Goal: Task Accomplishment & Management: Manage account settings

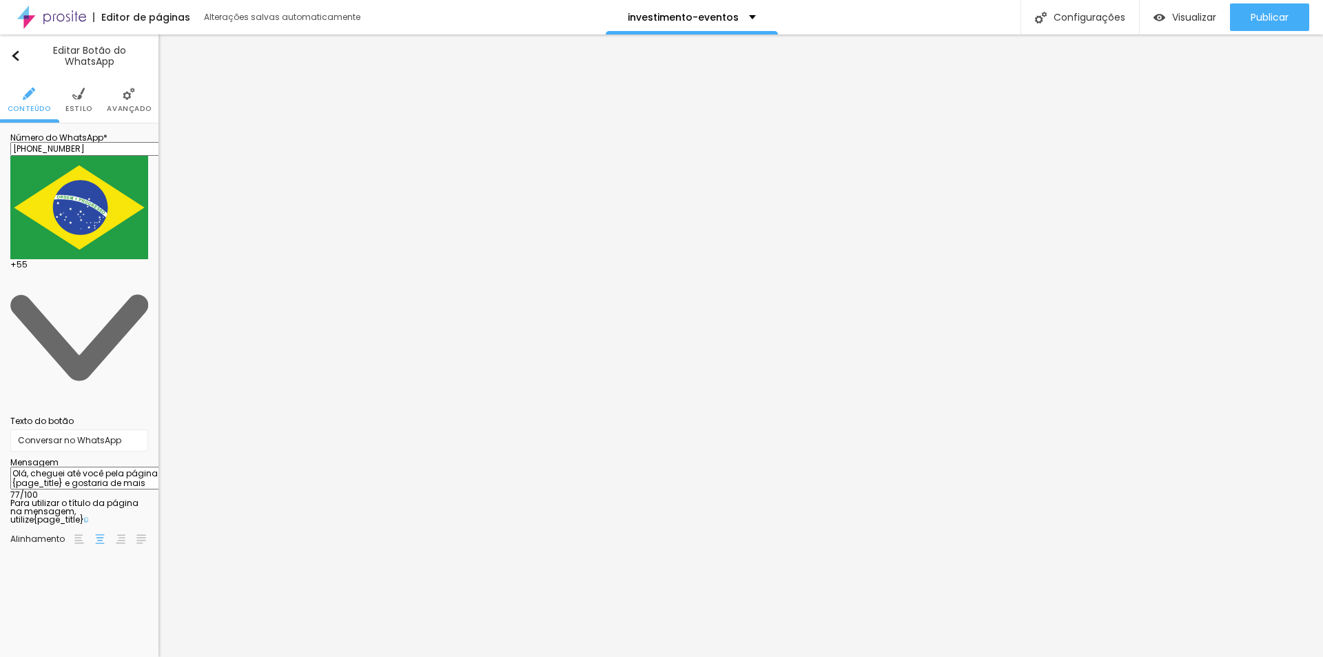
click at [93, 156] on input "[PHONE_NUMBER]" at bounding box center [92, 149] width 165 height 14
click at [139, 156] on input "[PHONE_NUMBER]" at bounding box center [92, 149] width 165 height 14
drag, startPoint x: 139, startPoint y: 159, endPoint x: 71, endPoint y: 156, distance: 68.3
click at [71, 156] on input "[PHONE_NUMBER]" at bounding box center [92, 149] width 165 height 14
type input "[PHONE_NUMBER]"
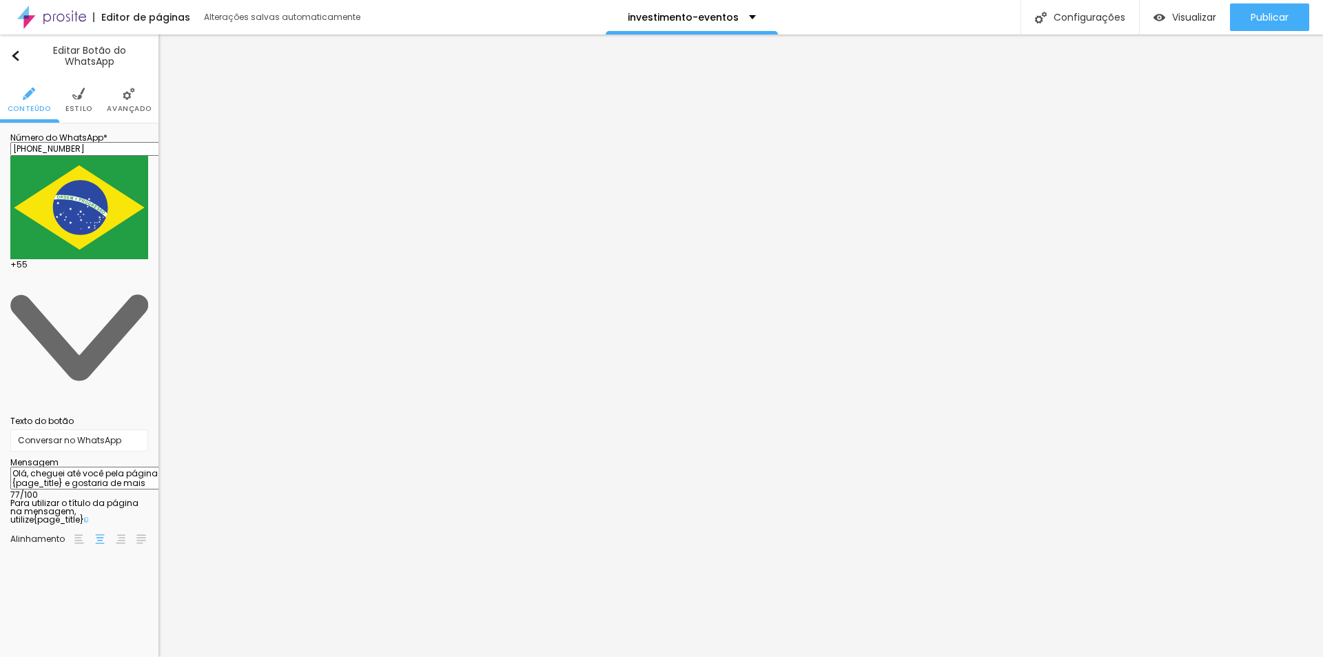
click at [93, 467] on textarea "Olá, cheguei até você pela página {page_title} e gostaria de mais informações" at bounding box center [88, 478] width 156 height 23
drag, startPoint x: 36, startPoint y: 245, endPoint x: 91, endPoint y: 275, distance: 62.9
click at [91, 467] on textarea "Olá, cheguei até você pela página {page_title} e gostaria de mais informações" at bounding box center [88, 478] width 156 height 23
click at [91, 467] on textarea "Olá, estou visitando seu site e gostaria de mais informaçãoes sobre..." at bounding box center [88, 478] width 156 height 23
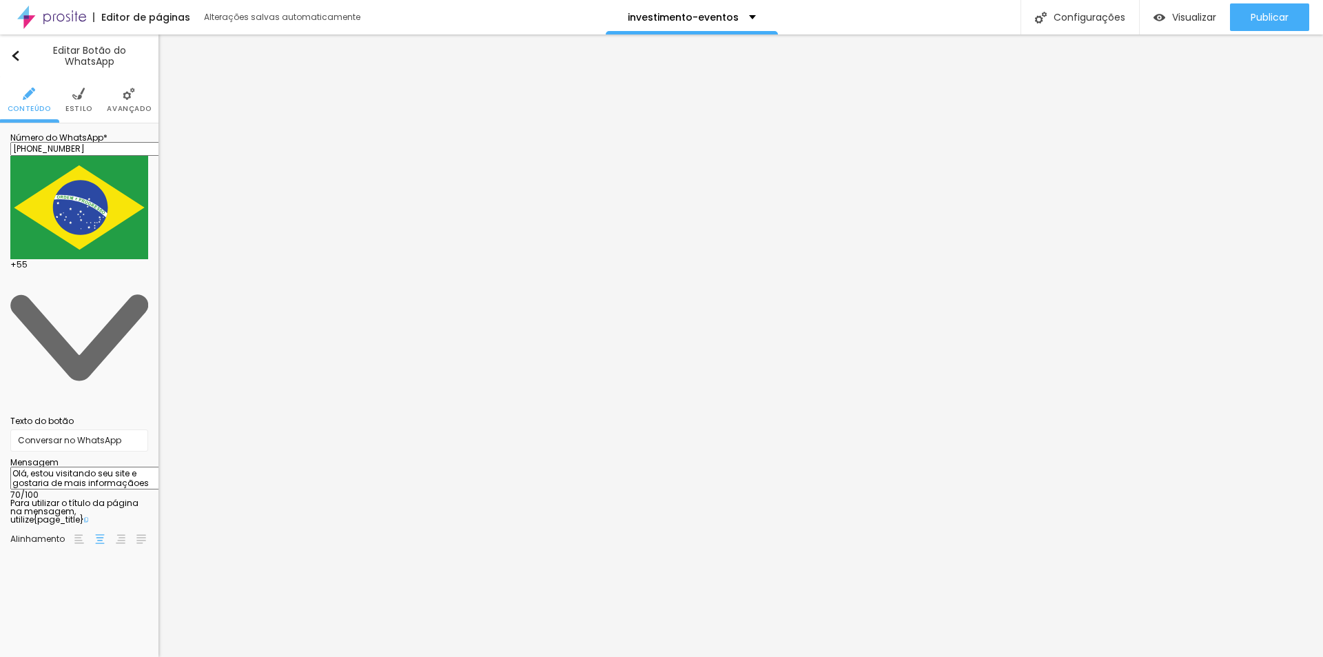
click at [91, 467] on textarea "Olá, estou visitando seu site e gostaria de mais informaçãoes sobre..." at bounding box center [88, 478] width 156 height 23
type textarea "Olá, estou visitando seu site e gostaria de mais informaçãoes sobre..."
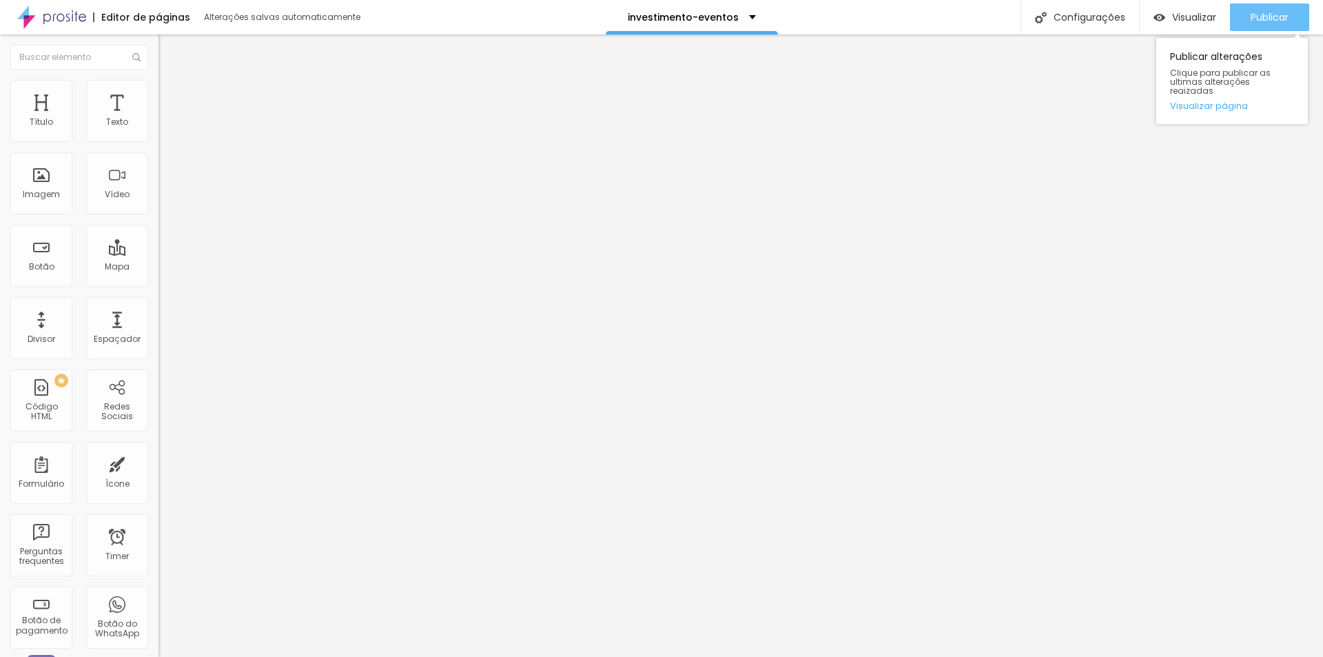
click at [1267, 22] on span "Publicar" at bounding box center [1270, 17] width 38 height 11
click at [1261, 9] on div "Publicar" at bounding box center [1270, 17] width 38 height 28
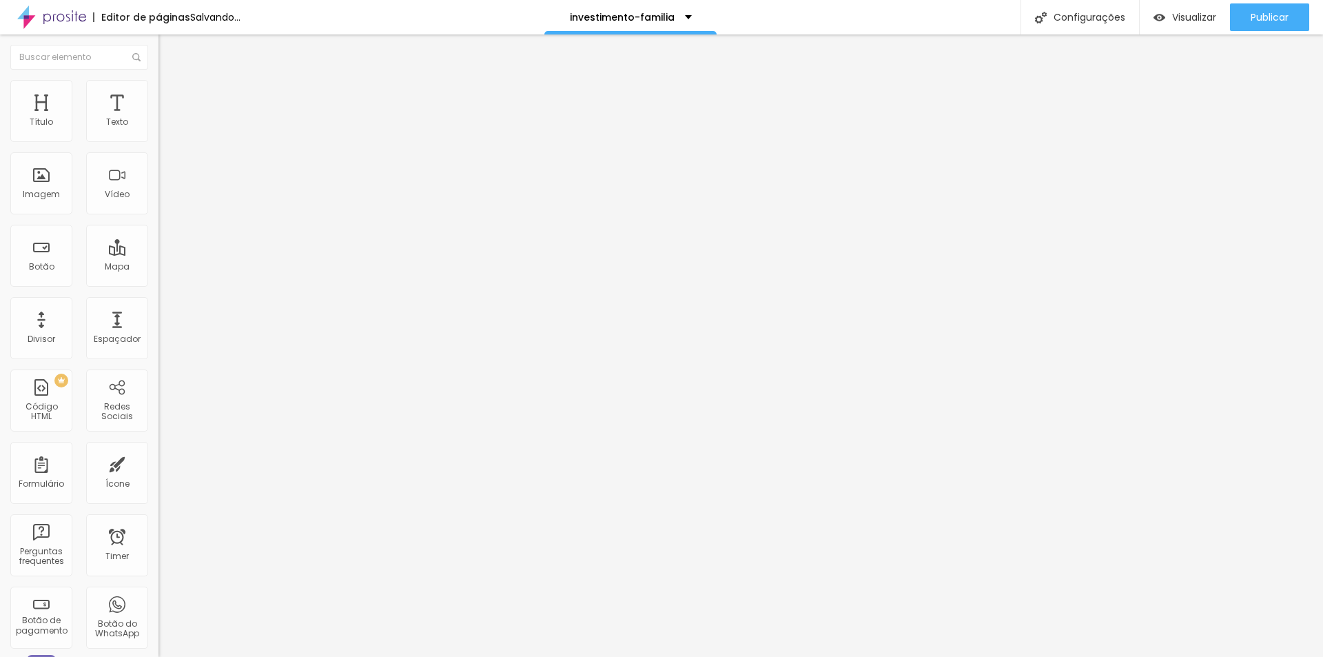
click at [159, 141] on input "[PHONE_NUMBER]" at bounding box center [241, 134] width 165 height 14
type input "[PHONE_NUMBER]"
click at [159, 476] on textarea "Olá, cheguei até você pela página {page_title} e gostaria de mais informações" at bounding box center [237, 487] width 156 height 23
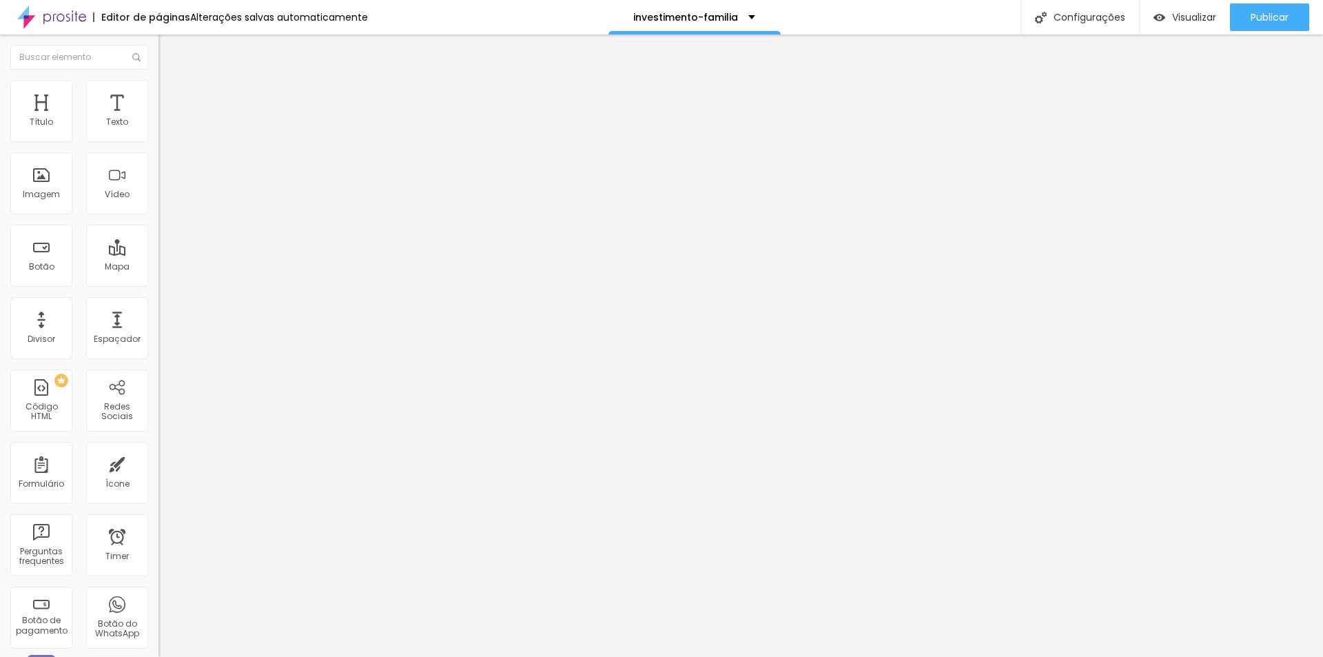
click at [159, 476] on textarea "Olá, cheguei até você pela página {page_title} e gostaria de mais informações" at bounding box center [237, 487] width 156 height 23
paste textarea "estou visitando seu site e gostaria de mais informaçãoes sobre..."
type textarea "Olá, estou visitando seu site e gostaria de mais informaçãoes sobre..."
click at [1249, 19] on button "Publicar" at bounding box center [1269, 17] width 79 height 28
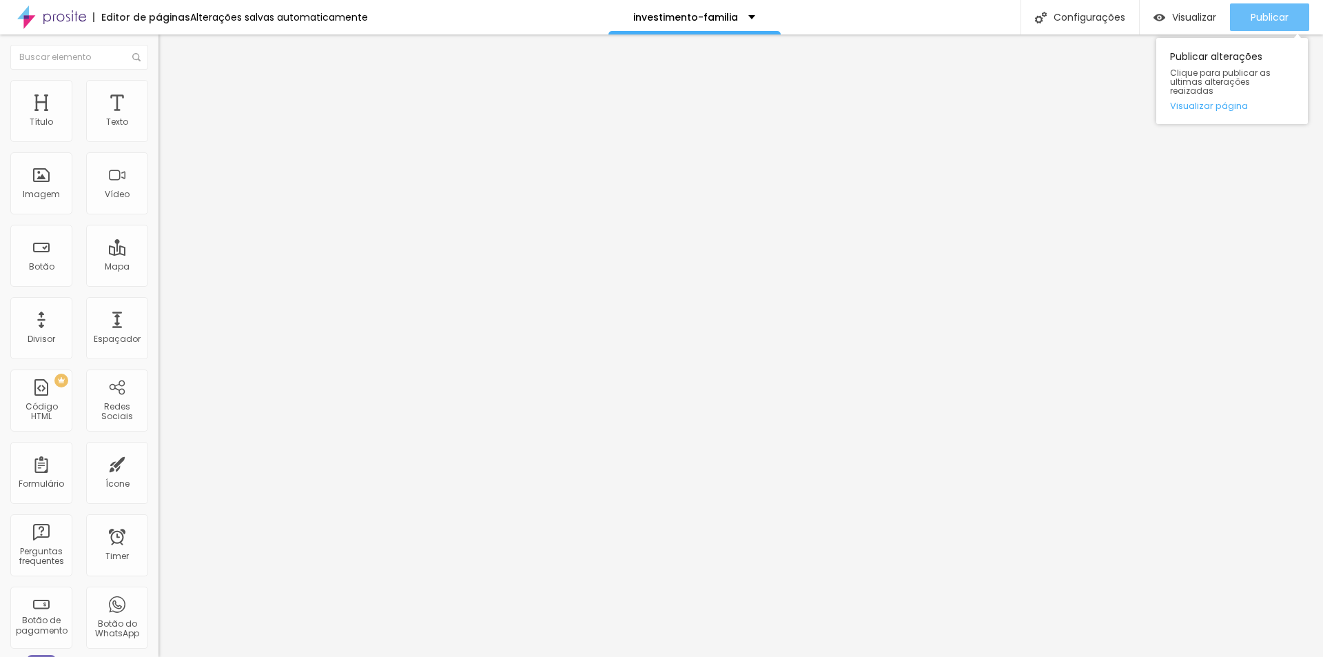
click at [1265, 23] on span "Publicar" at bounding box center [1270, 17] width 38 height 11
click at [159, 141] on input "[PHONE_NUMBER]" at bounding box center [241, 134] width 165 height 14
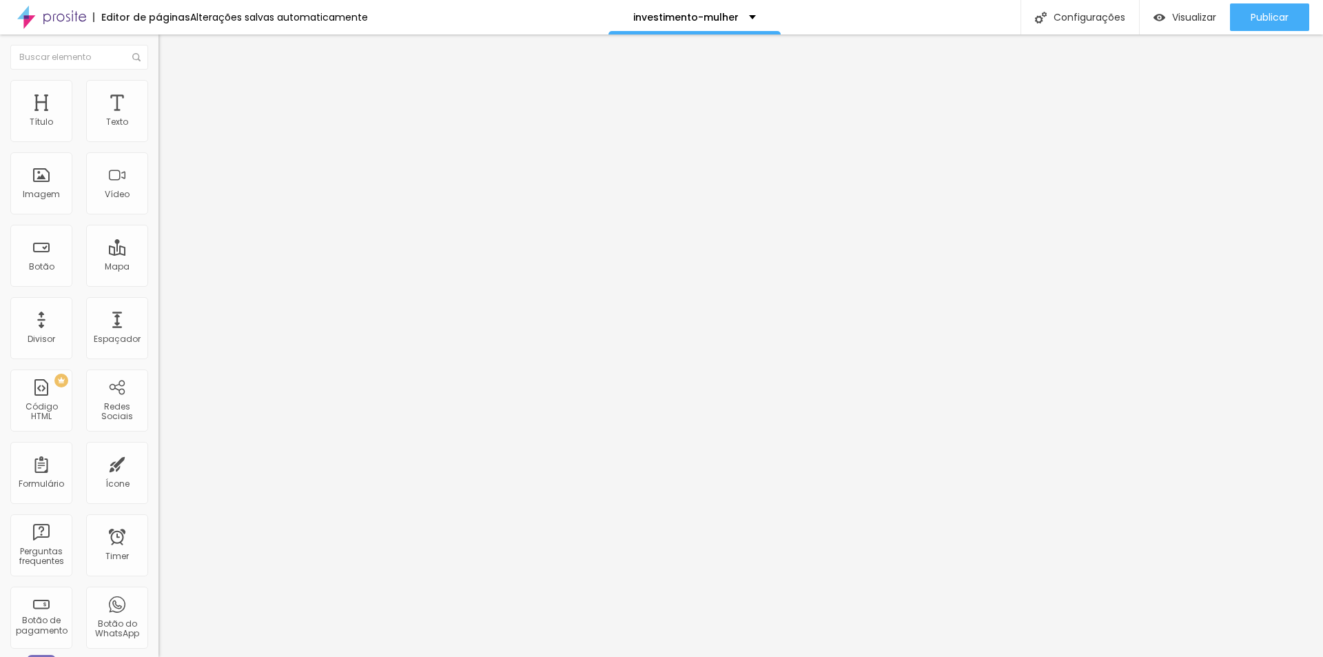
click at [159, 141] on input "[PHONE_NUMBER]" at bounding box center [241, 134] width 165 height 14
type input "[PHONE_NUMBER]"
click at [159, 476] on textarea "Olá, cheguei até você pela página {page_title} e gostaria de mais informações" at bounding box center [237, 487] width 156 height 23
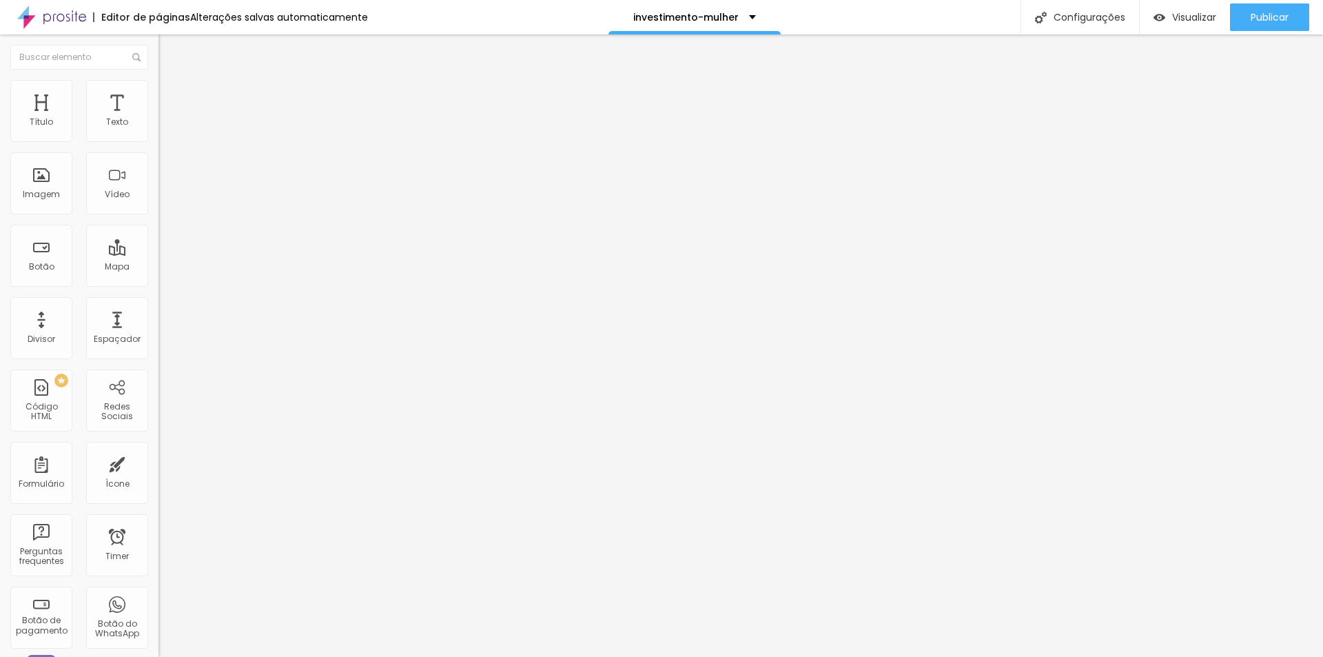
click at [159, 476] on textarea "Olá, cheguei até você pela página {page_title} e gostaria de mais informações" at bounding box center [237, 487] width 156 height 23
paste textarea "estou visitando seu site e gostaria de mais informaçãoes sobre..."
type textarea "Olá, estou visitando seu site e gostaria de mais informaçãoes sobre..."
click at [1263, 21] on span "Publicar" at bounding box center [1270, 17] width 38 height 11
click at [1199, 20] on span "Visualizar" at bounding box center [1194, 17] width 44 height 11
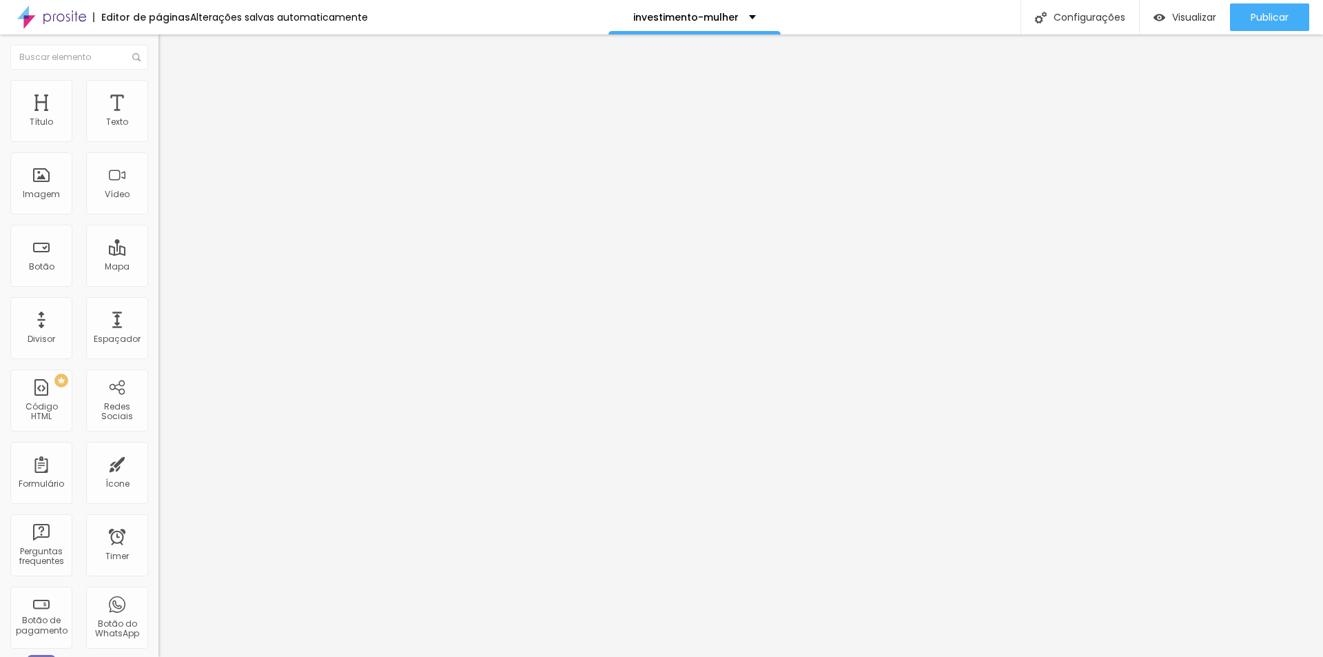
click at [159, 130] on input "Alboom Brasil" at bounding box center [241, 123] width 165 height 14
click at [159, 94] on li "Avançado" at bounding box center [238, 101] width 159 height 14
click at [159, 94] on li "Estilo" at bounding box center [238, 87] width 159 height 14
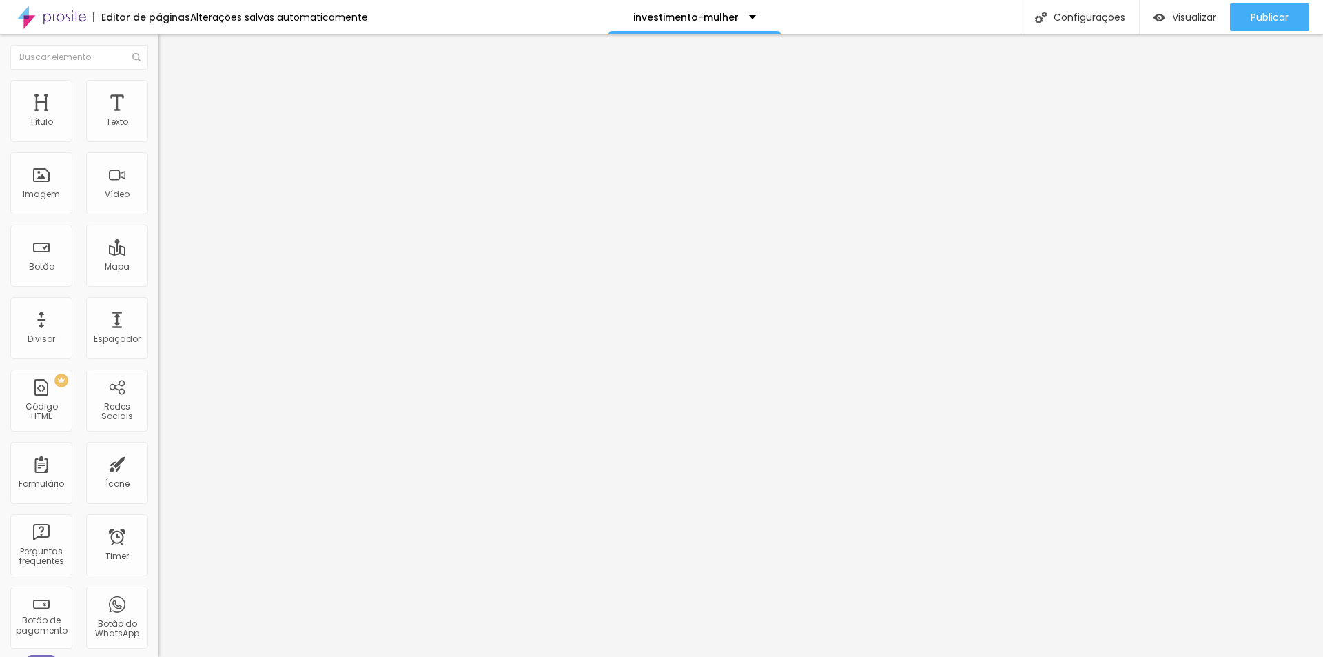
click at [171, 81] on span "Conteúdo" at bounding box center [192, 76] width 43 height 12
click at [159, 116] on div "Endereço" at bounding box center [238, 112] width 159 height 8
click at [159, 130] on input "Alboom [GEOGRAPHIC_DATA]" at bounding box center [241, 123] width 165 height 14
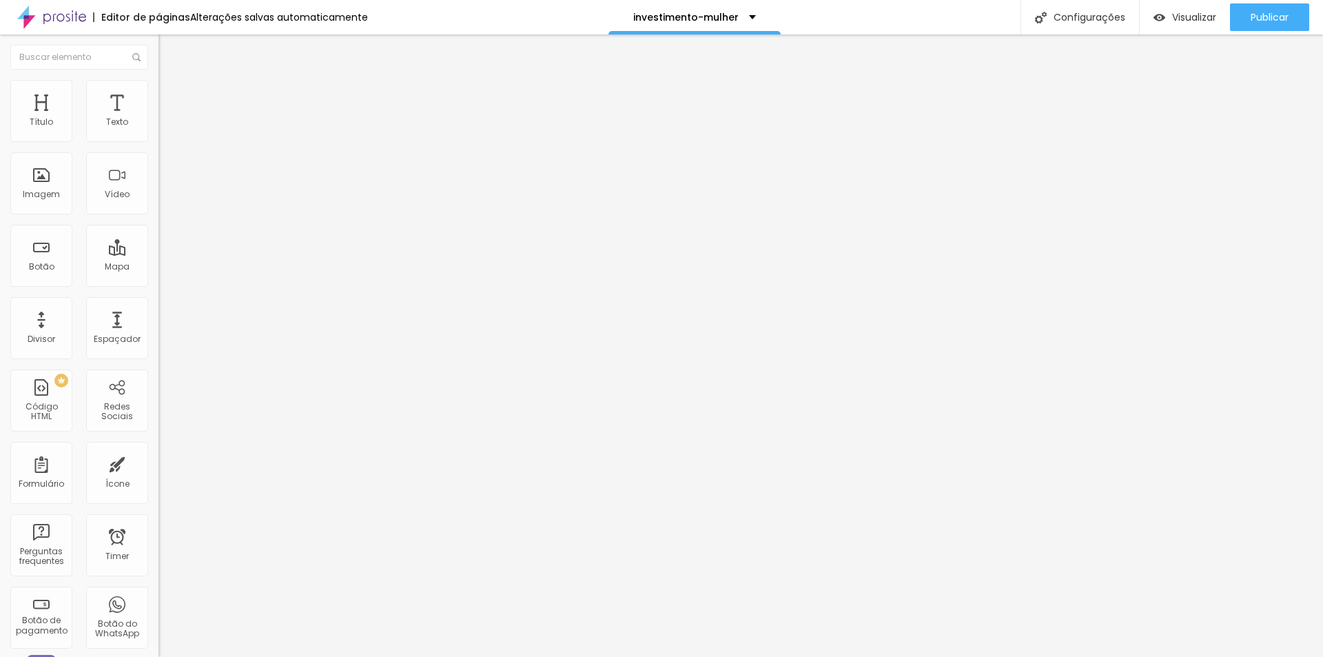
type input "[PERSON_NAME]"
click at [1199, 20] on span "Visualizar" at bounding box center [1194, 17] width 44 height 11
click at [1251, 15] on span "Publicar" at bounding box center [1270, 17] width 38 height 11
click at [1292, 21] on button "Publicar" at bounding box center [1269, 17] width 79 height 28
click at [159, 130] on input "Alboom Brasil" at bounding box center [241, 123] width 165 height 14
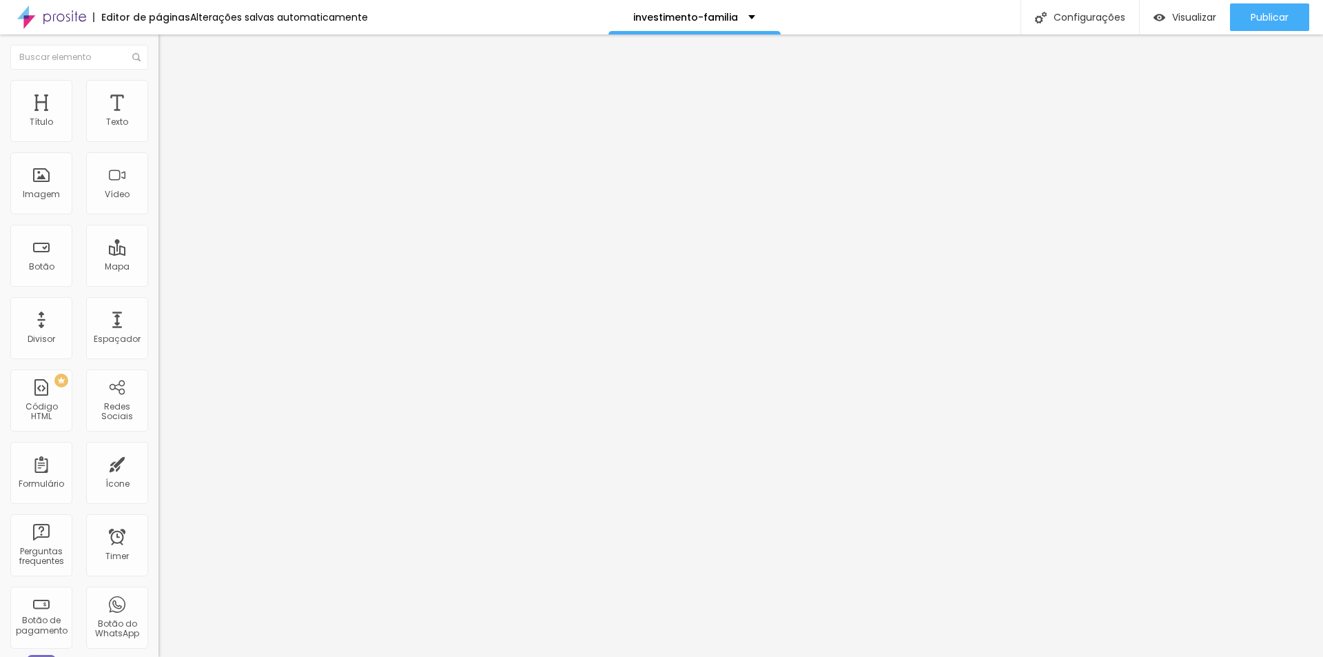
click at [159, 130] on input "Alboom Brasil" at bounding box center [241, 123] width 165 height 14
type input "Kika Rodrigues"
click at [169, 52] on img "button" at bounding box center [174, 50] width 11 height 11
click at [1257, 23] on span "Publicar" at bounding box center [1270, 17] width 38 height 11
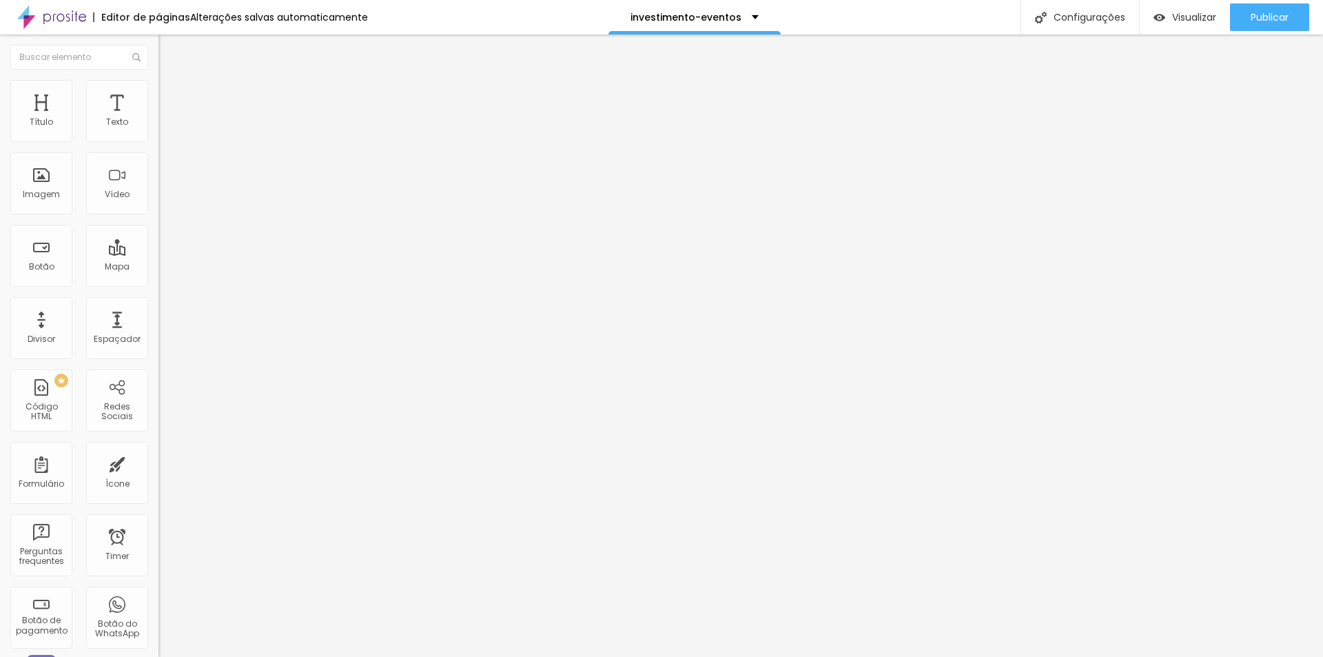
click at [159, 130] on input "Alboom [GEOGRAPHIC_DATA]" at bounding box center [241, 123] width 165 height 14
type input "[PERSON_NAME]"
click at [1261, 25] on div "Publicar" at bounding box center [1270, 17] width 38 height 28
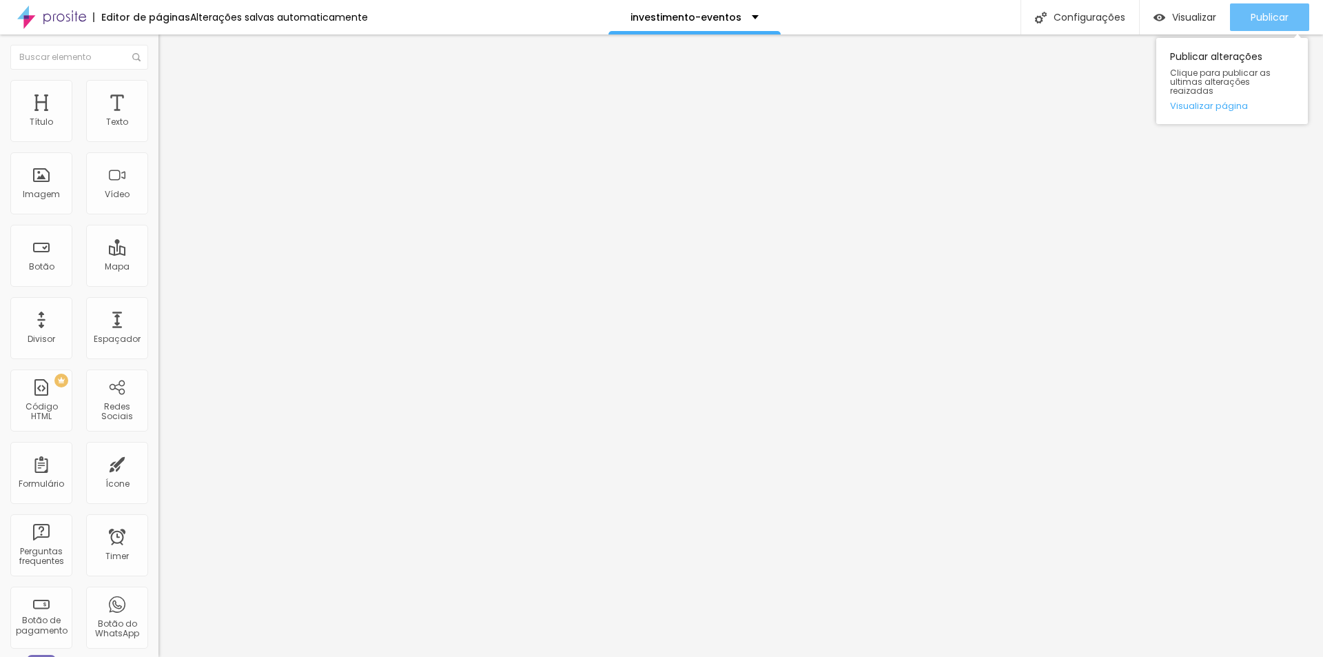
click at [1269, 8] on div "Publicar" at bounding box center [1270, 17] width 38 height 28
click at [159, 39] on button "Editar Texto" at bounding box center [238, 50] width 159 height 32
click at [159, 130] on input "Alboom Brasil" at bounding box center [241, 123] width 165 height 14
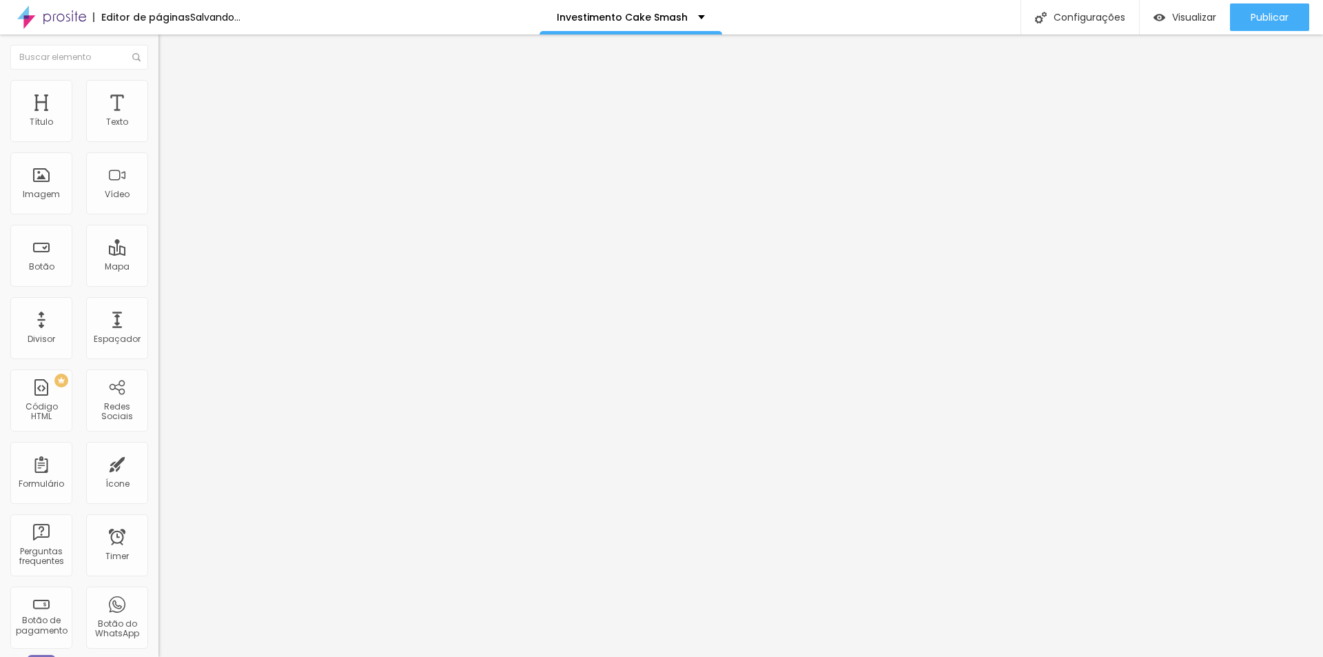
click at [159, 130] on input "Alboom Brasil" at bounding box center [241, 123] width 165 height 14
type input "Kika Rodrigues"
click at [169, 54] on img "button" at bounding box center [174, 50] width 11 height 11
click at [159, 141] on input "(55)11976-6890" at bounding box center [241, 134] width 165 height 14
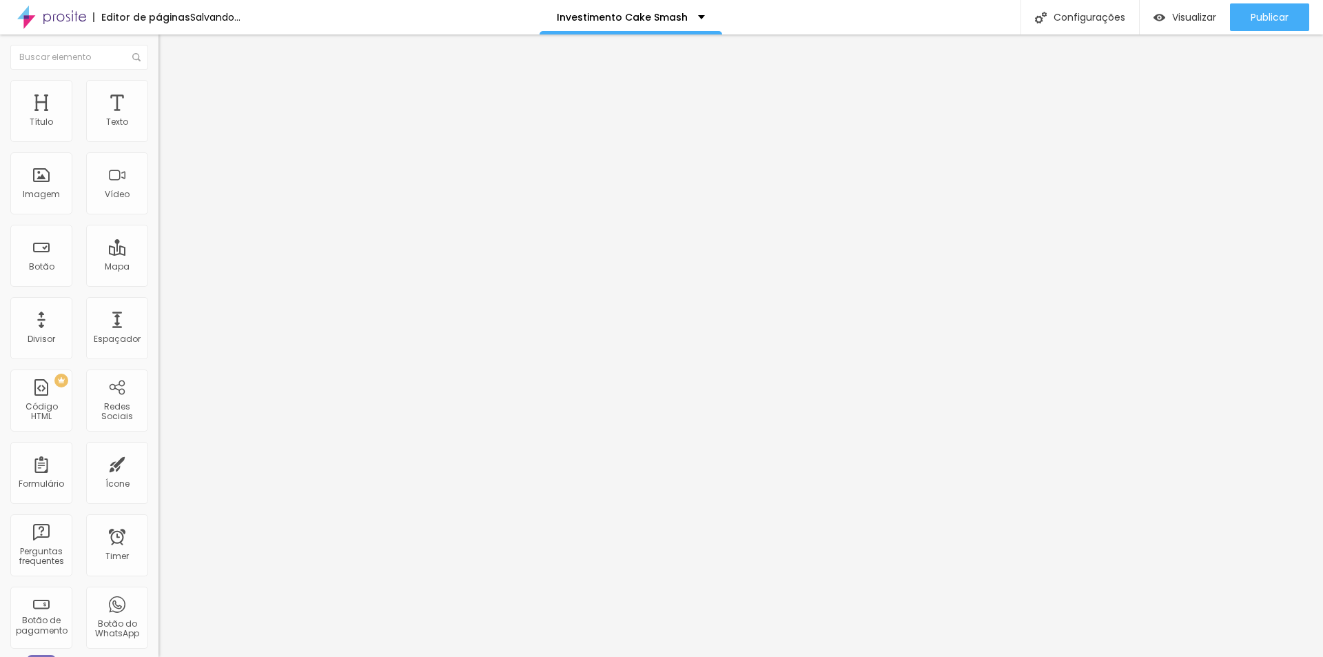
click at [159, 141] on input "(55)11976-6890" at bounding box center [241, 134] width 165 height 14
click at [159, 141] on input "[PHONE_NUMBER]" at bounding box center [241, 134] width 165 height 14
type input "[PHONE_NUMBER]"
click at [159, 476] on textarea "Olá, cheguei até você pela página {page_title} e gostaria de mais informações" at bounding box center [237, 487] width 156 height 23
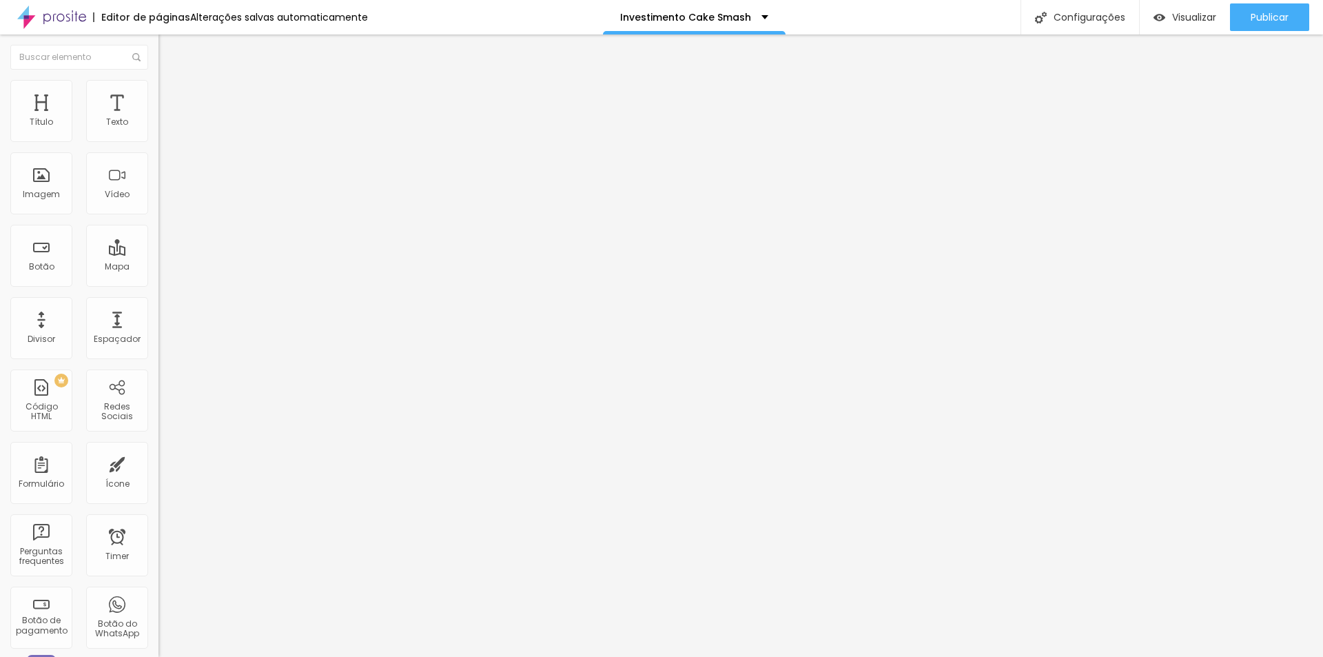
click at [159, 476] on textarea "Olá, cheguei até você pela página {page_title} e gostaria de mais informações" at bounding box center [237, 487] width 156 height 23
paste textarea "estou visitando seu site e gostaria de mais informaçãoes sobre..."
click at [1243, 26] on button "Publicar" at bounding box center [1269, 17] width 79 height 28
click at [1248, 8] on button "Publicar" at bounding box center [1269, 17] width 79 height 28
click at [159, 476] on textarea "Olá, estou visitando seu site e gostaria de mais informaçãoes sobre..." at bounding box center [237, 487] width 156 height 23
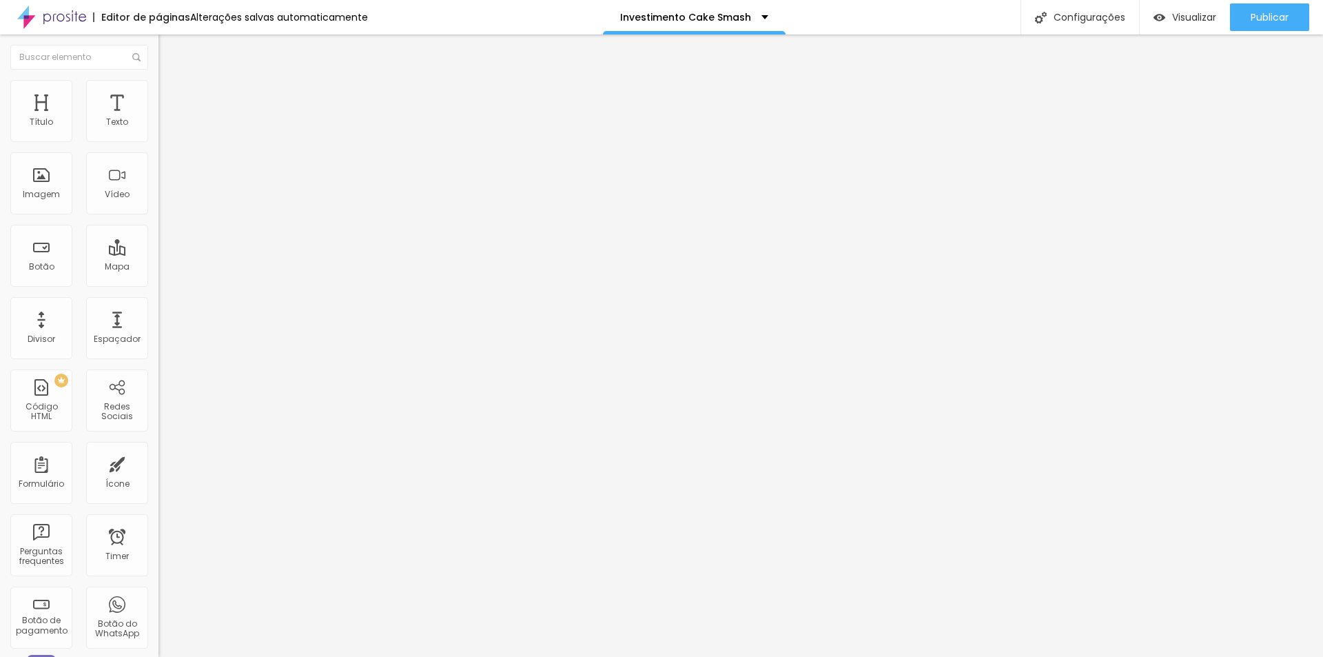
click at [0, 0] on lt-span "informaç õ es" at bounding box center [0, 0] width 0 height 0
type textarea "Olá, estou visitando seu site e gostaria de mais informações sobre..."
click at [1268, 12] on span "Publicar" at bounding box center [1270, 17] width 38 height 11
click at [159, 476] on textarea "Olá, estou visitando seu site e gostaria de mais informaçãoes sobre..." at bounding box center [237, 487] width 156 height 23
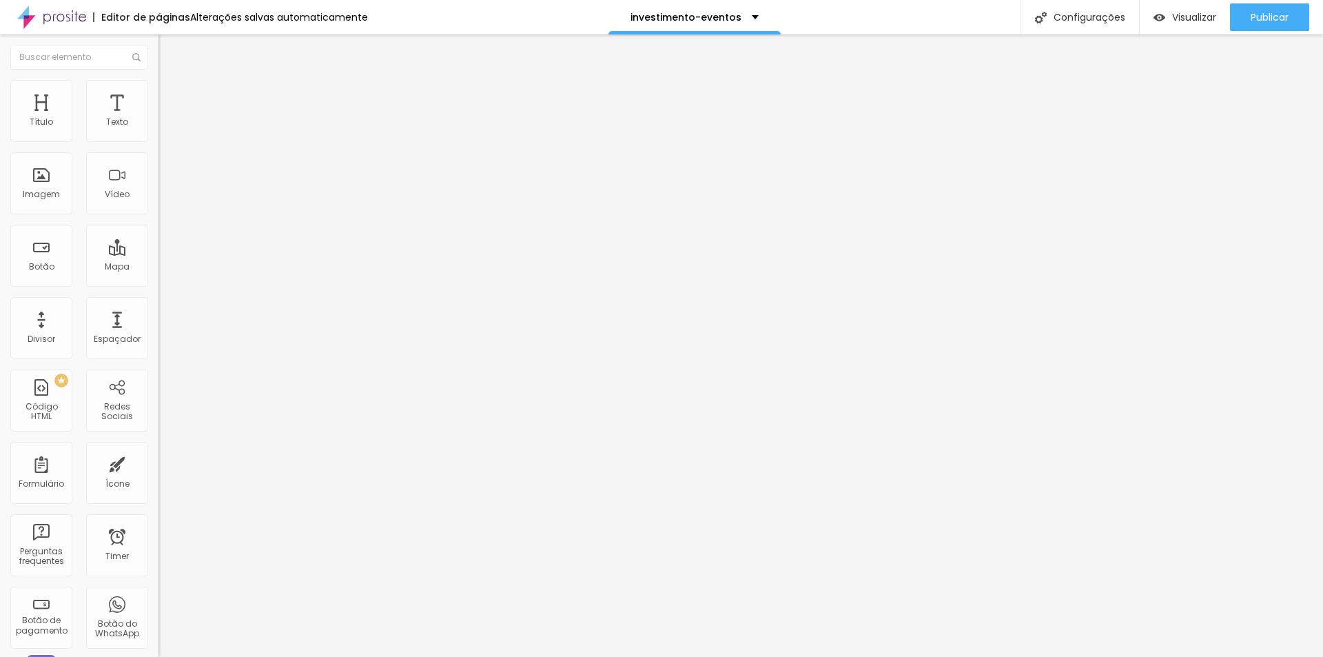
drag, startPoint x: 64, startPoint y: 264, endPoint x: 32, endPoint y: 261, distance: 32.6
click at [159, 476] on textarea "Olá, estou visitando seu site e gostaria de mais informaçãoes sobre..." at bounding box center [237, 487] width 156 height 23
click at [0, 0] on lt-span "informaç õ es" at bounding box center [0, 0] width 0 height 0
type textarea "Olá, estou visitando seu site e gostaria de mais informações sobre..."
click at [1253, 28] on div "Publicar" at bounding box center [1270, 17] width 38 height 28
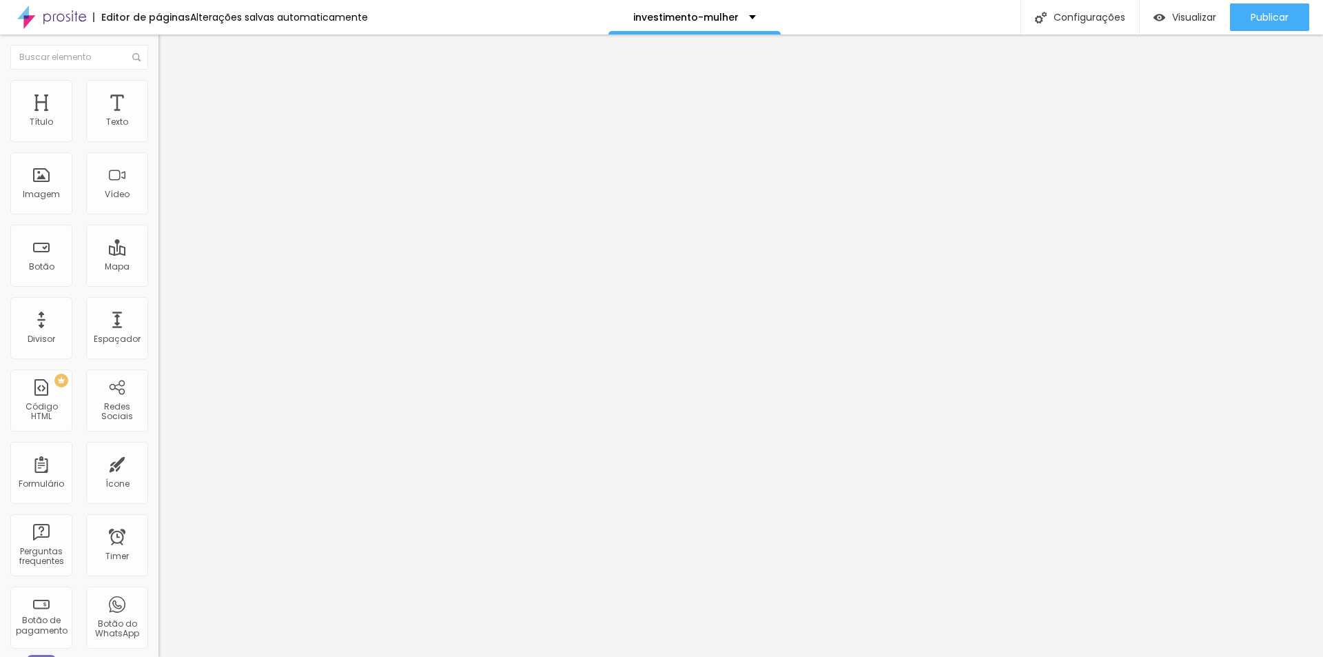
click at [159, 476] on textarea "Olá, estou visitando seu site e gostaria de mais informaçãoes sobre..." at bounding box center [237, 487] width 156 height 23
click at [0, 0] on lt-span "informaç õ es" at bounding box center [0, 0] width 0 height 0
type textarea "Olá, estou visitando seu site e gostaria de mais informações sobre..."
click at [1276, 21] on span "Publicar" at bounding box center [1270, 17] width 38 height 11
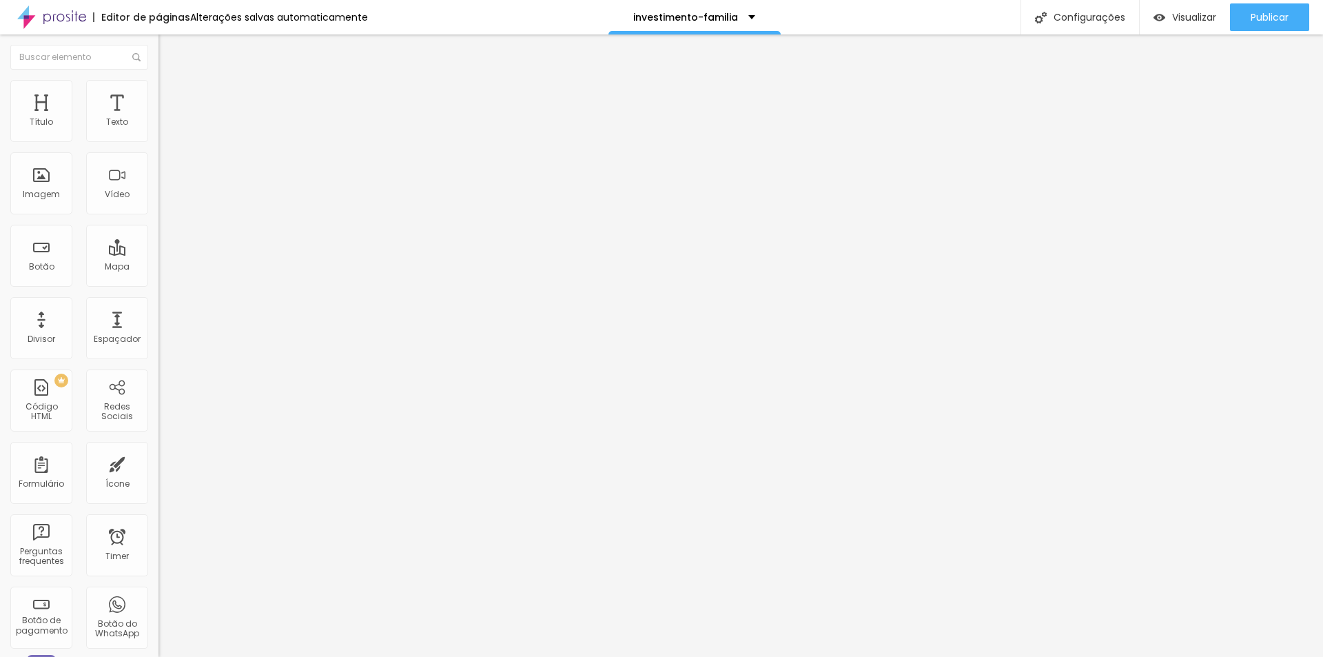
click at [159, 476] on textarea "Olá, estou visitando seu site e gostaria de mais informaçãoes sobre..." at bounding box center [237, 487] width 156 height 23
click at [0, 0] on lt-span "informaç õ es" at bounding box center [0, 0] width 0 height 0
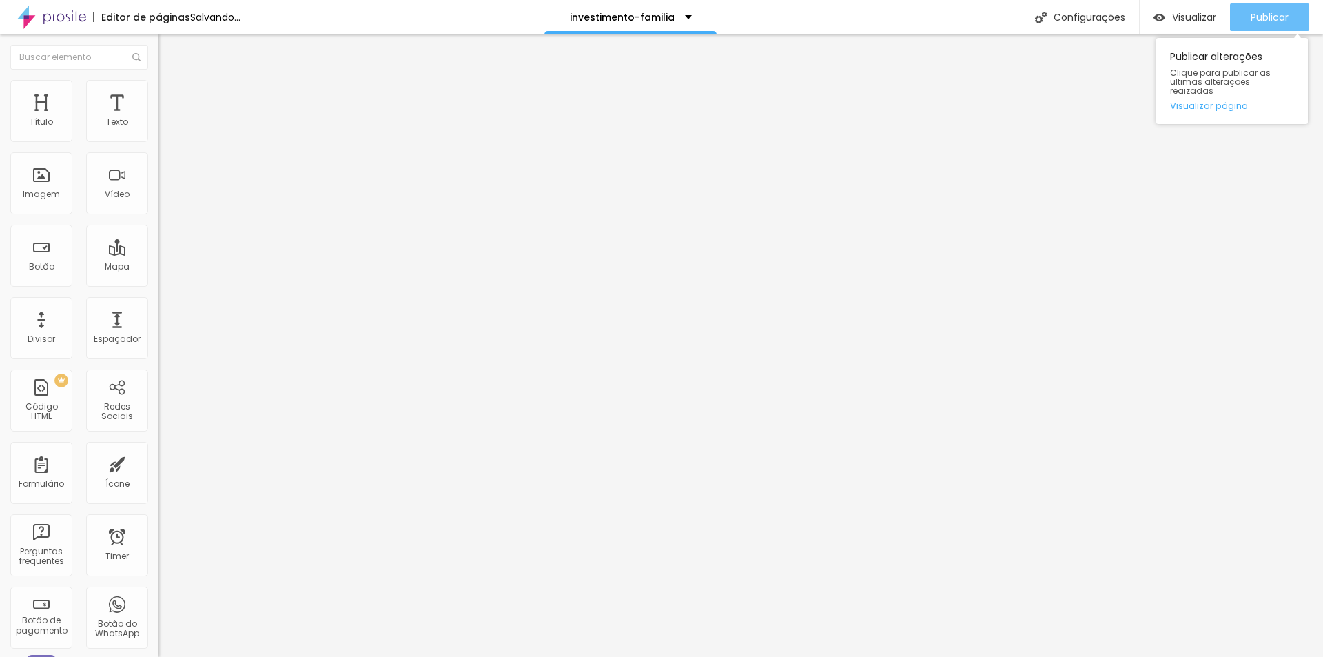
type textarea "Olá, estou visitando seu site e gostaria de mais informações sobre..."
click at [1239, 22] on button "Publicar" at bounding box center [1269, 17] width 79 height 28
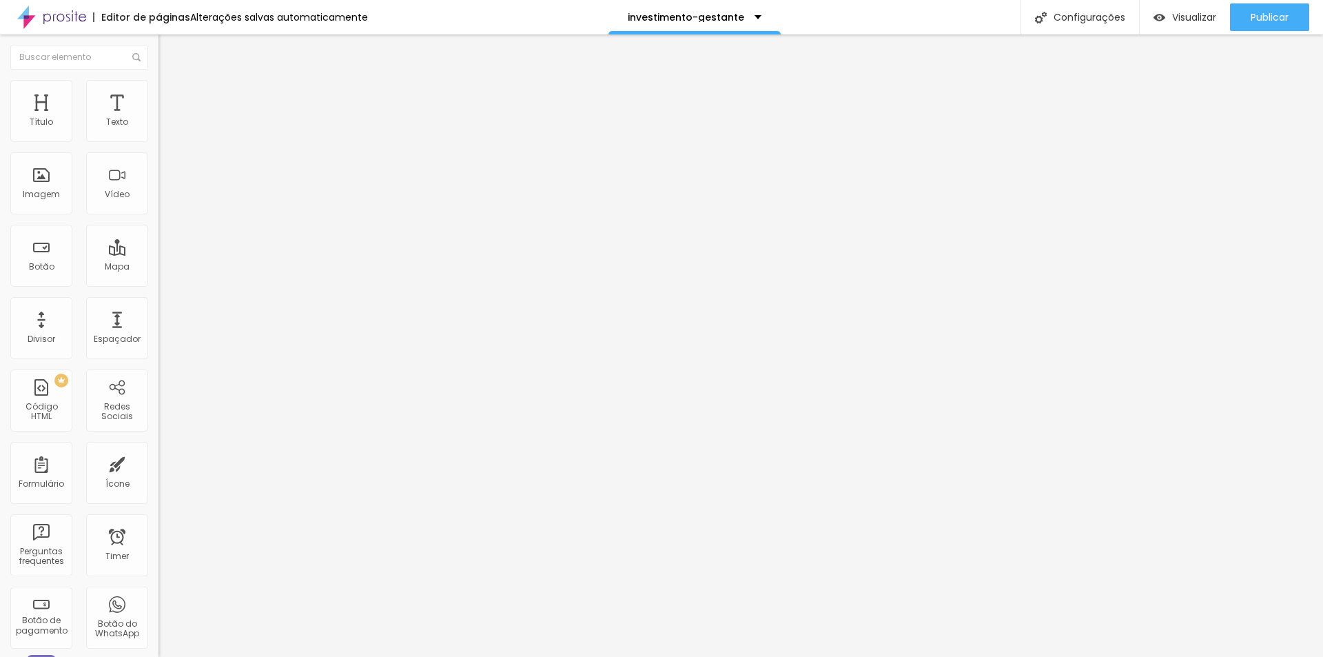
click at [159, 130] on input "Alboom [GEOGRAPHIC_DATA]" at bounding box center [241, 123] width 165 height 14
type input "[PERSON_NAME]"
type input "16"
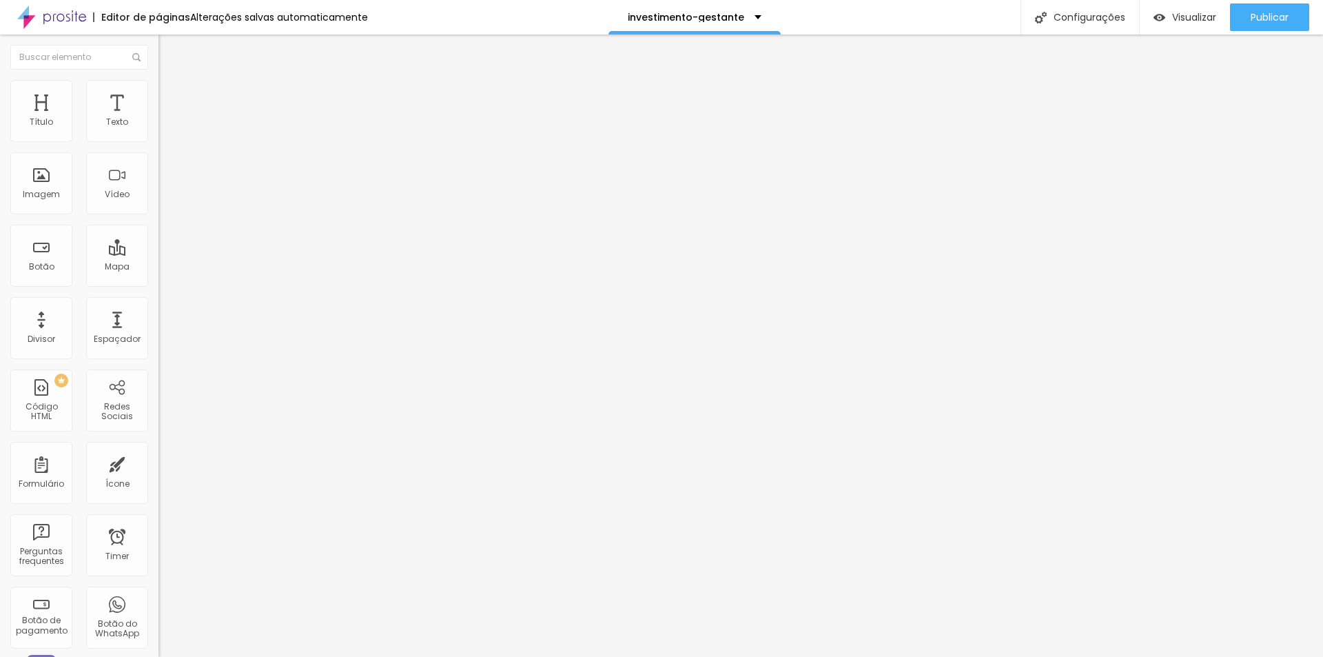
type input "16"
click at [159, 348] on input "range" at bounding box center [203, 353] width 89 height 11
type input "15"
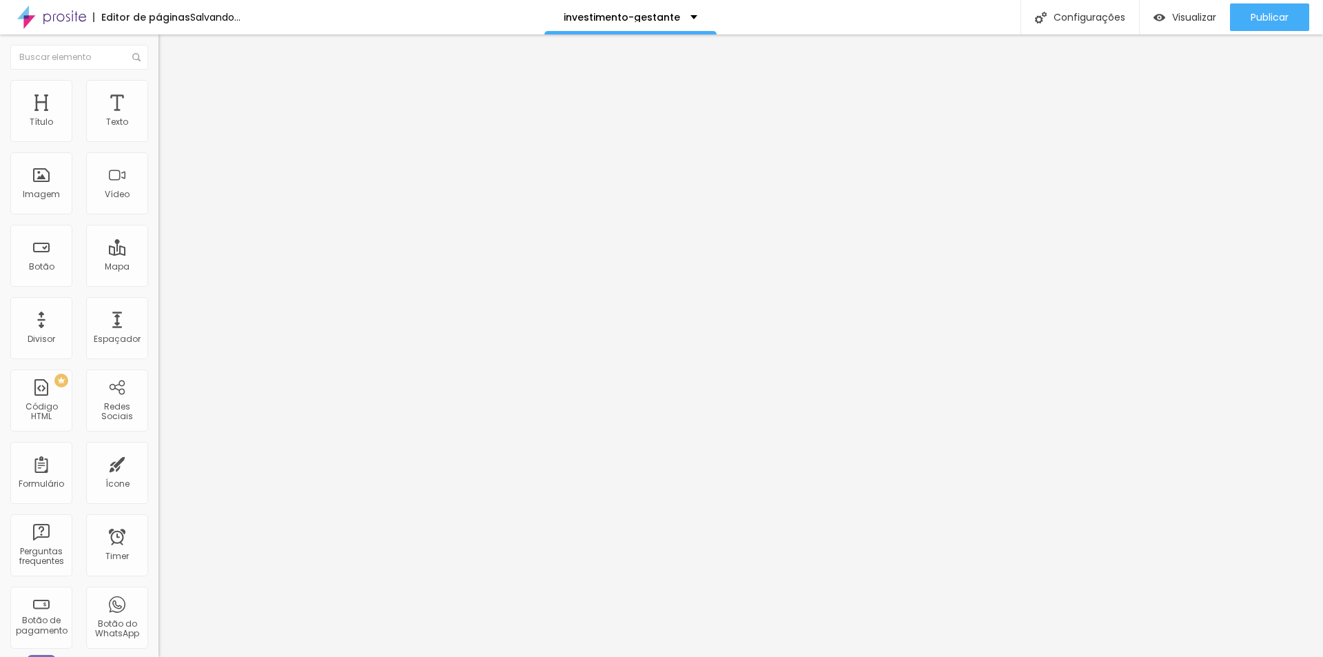
click at [159, 348] on input "range" at bounding box center [203, 353] width 89 height 11
click at [169, 46] on img "button" at bounding box center [174, 50] width 11 height 11
drag, startPoint x: 71, startPoint y: 156, endPoint x: 143, endPoint y: 156, distance: 71.7
click at [159, 141] on input "(55)11976-6890" at bounding box center [241, 134] width 165 height 14
type input "(11)97668-9053"
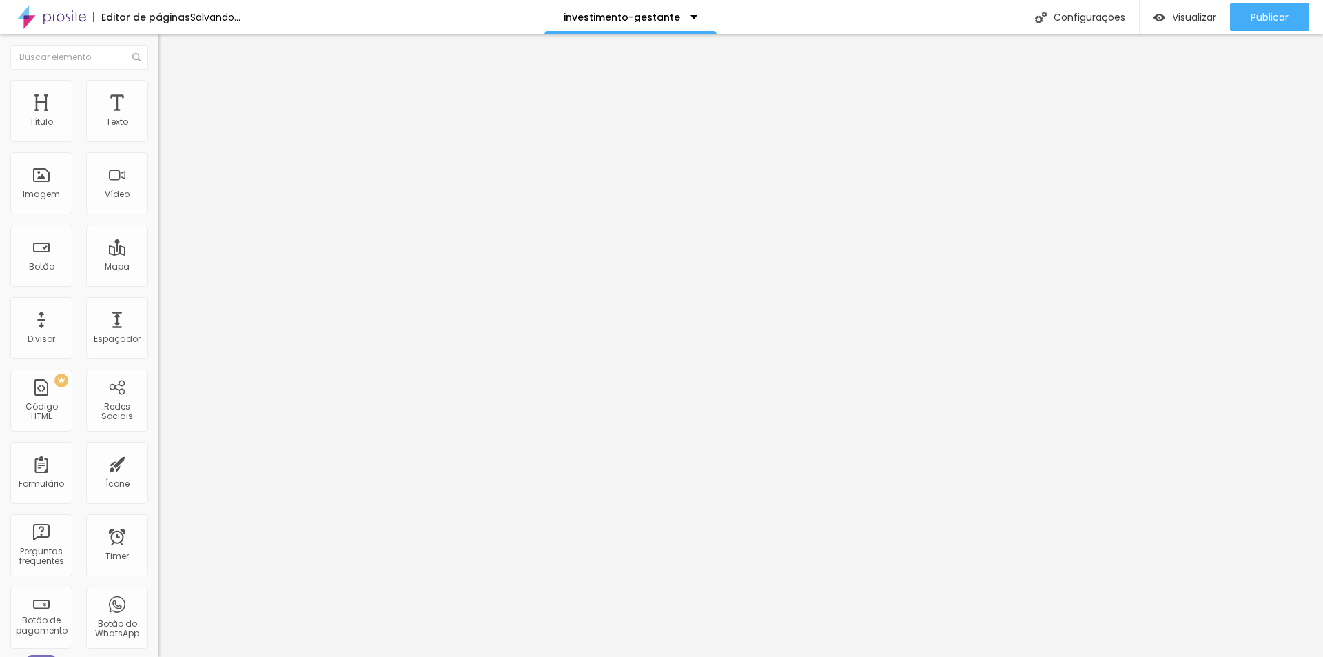
click at [159, 476] on textarea "Olá, cheguei até você pela página {page_title} e gostaria de mais informações" at bounding box center [237, 487] width 156 height 23
paste textarea "estou visitando seu site e gostaria de mais informaçãoes sobre..."
type textarea "Olá, estou visitando seu site e gostaria de mais informaçãoes sobre..."
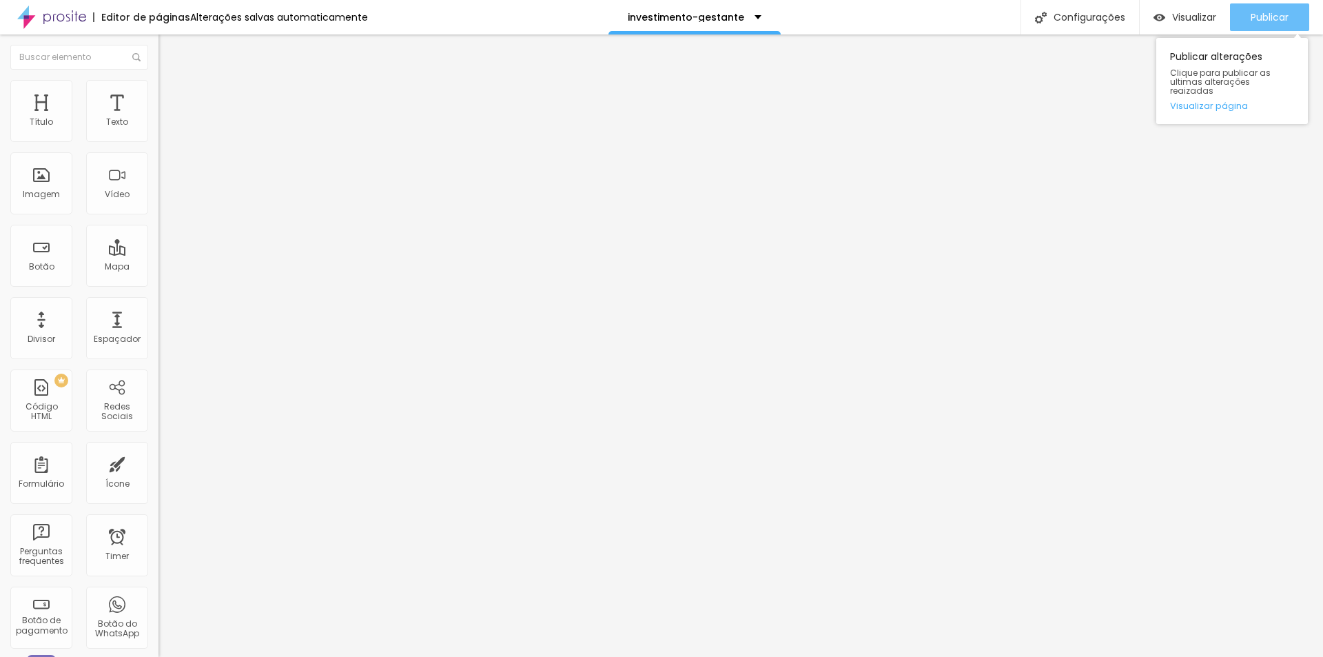
click at [1255, 21] on span "Publicar" at bounding box center [1270, 17] width 38 height 11
click at [1252, 20] on span "Publicar" at bounding box center [1270, 17] width 38 height 11
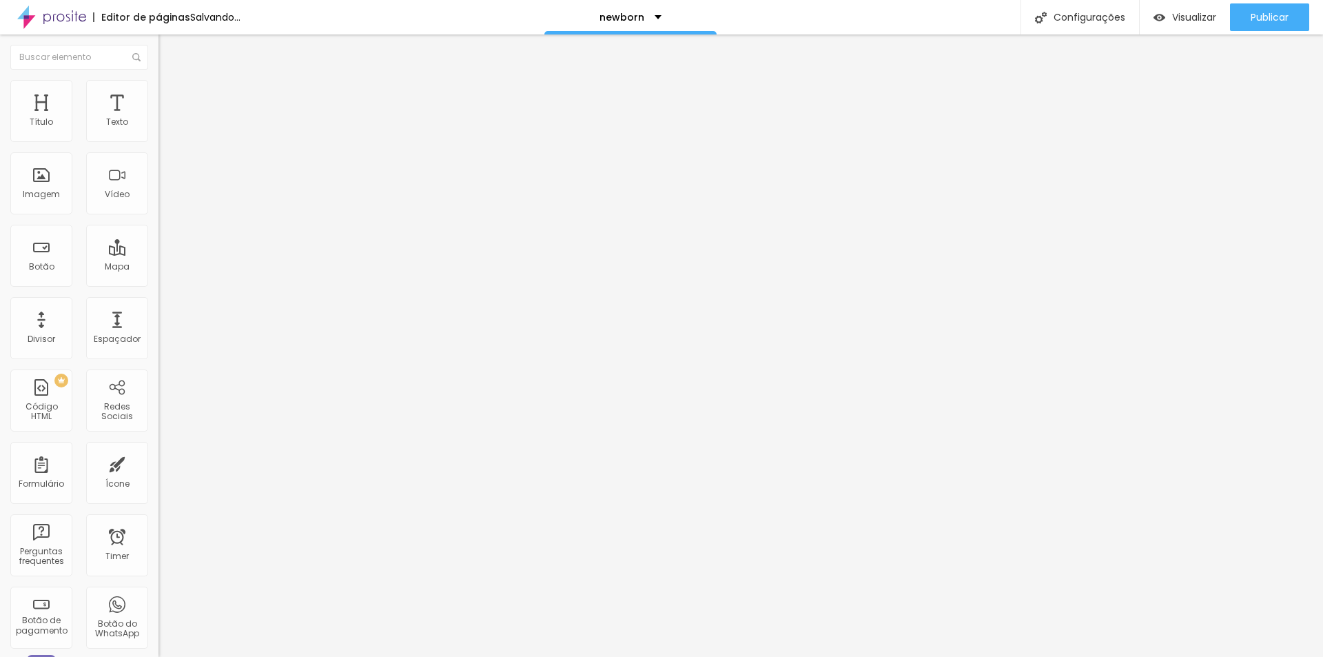
click at [159, 130] on input "Alboom Brasil" at bounding box center [241, 123] width 165 height 14
type input "Kika Rodrigues"
click at [169, 53] on img "button" at bounding box center [174, 50] width 11 height 11
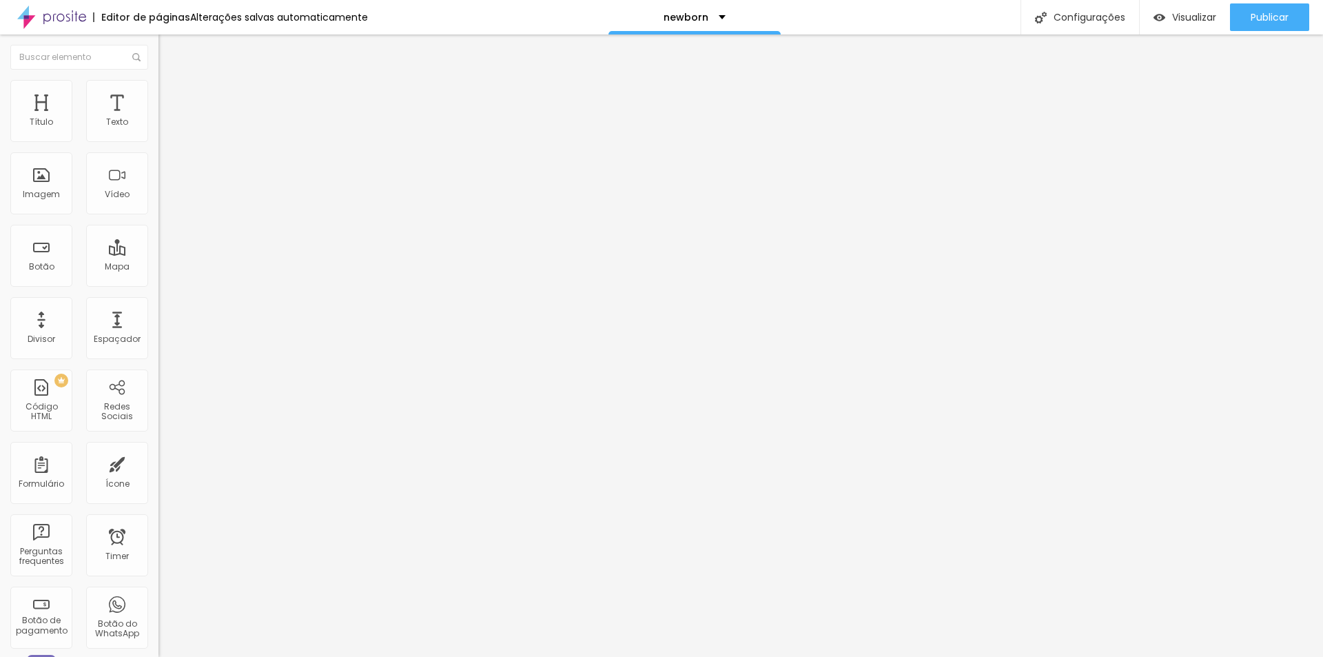
click at [159, 141] on input "(55)11976-6890" at bounding box center [241, 134] width 165 height 14
type input "(11)97668-9053"
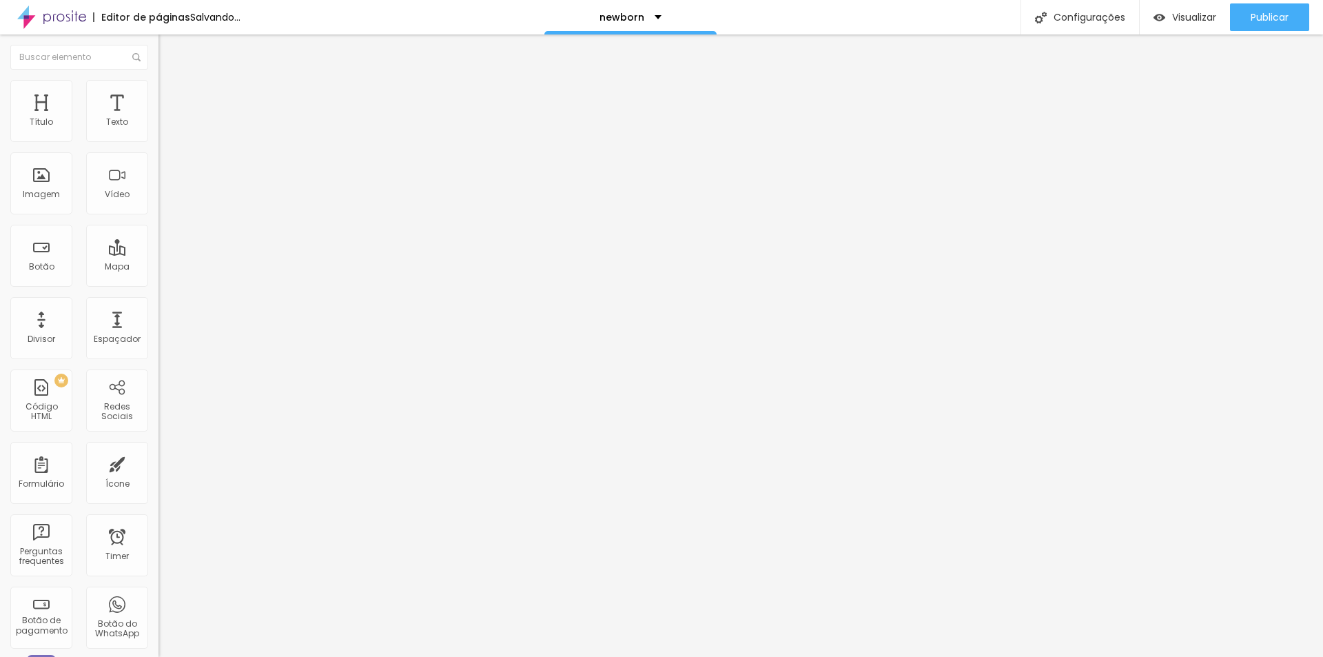
click at [159, 476] on textarea "Olá, cheguei até você pela página {page_title} e gostaria de mais informações" at bounding box center [237, 487] width 156 height 23
paste textarea "estou visitando seu site e gostaria de mais informaçãoes sobre..."
click at [159, 476] on textarea "Olá, estou visitando seu site e gostaria de mais informaçãoes sobre..." at bounding box center [237, 487] width 156 height 23
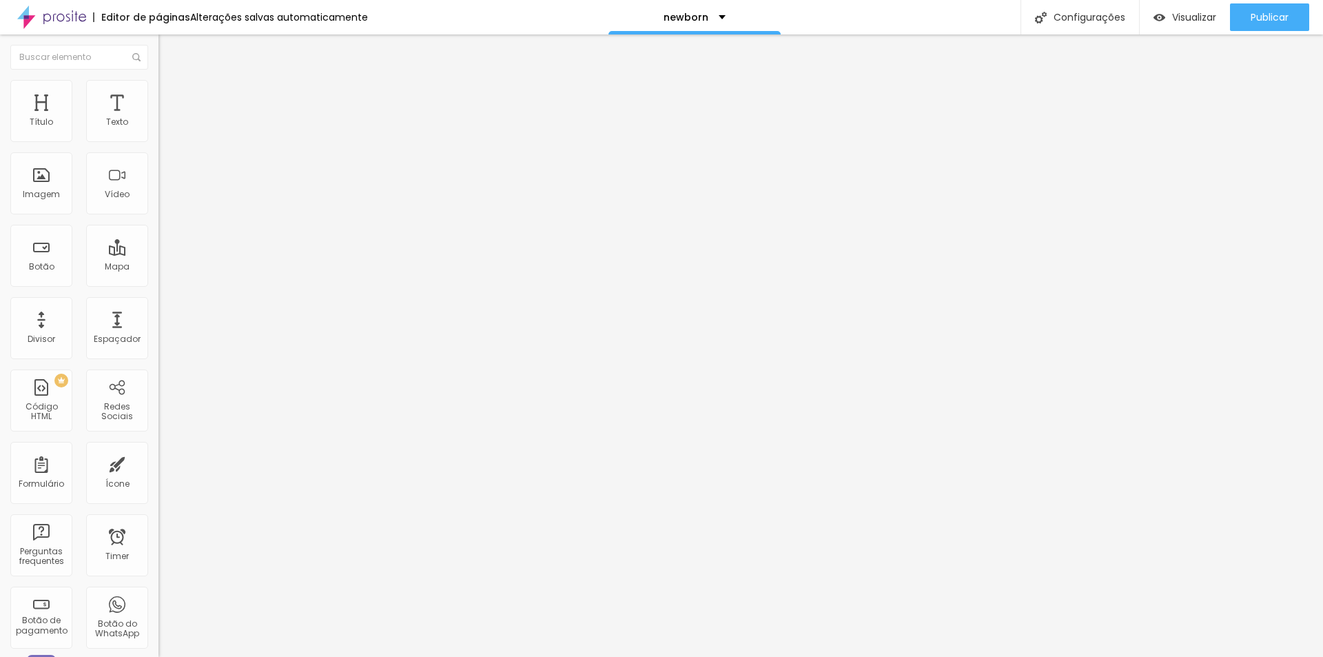
click at [0, 0] on lt-span "informaç õ es" at bounding box center [0, 0] width 0 height 0
type textarea "Olá, estou visitando seu site e gostaria de mais informações sobre..."
click at [1252, 18] on span "Publicar" at bounding box center [1270, 17] width 38 height 11
click at [159, 130] on input "Alboom Brasil" at bounding box center [241, 123] width 165 height 14
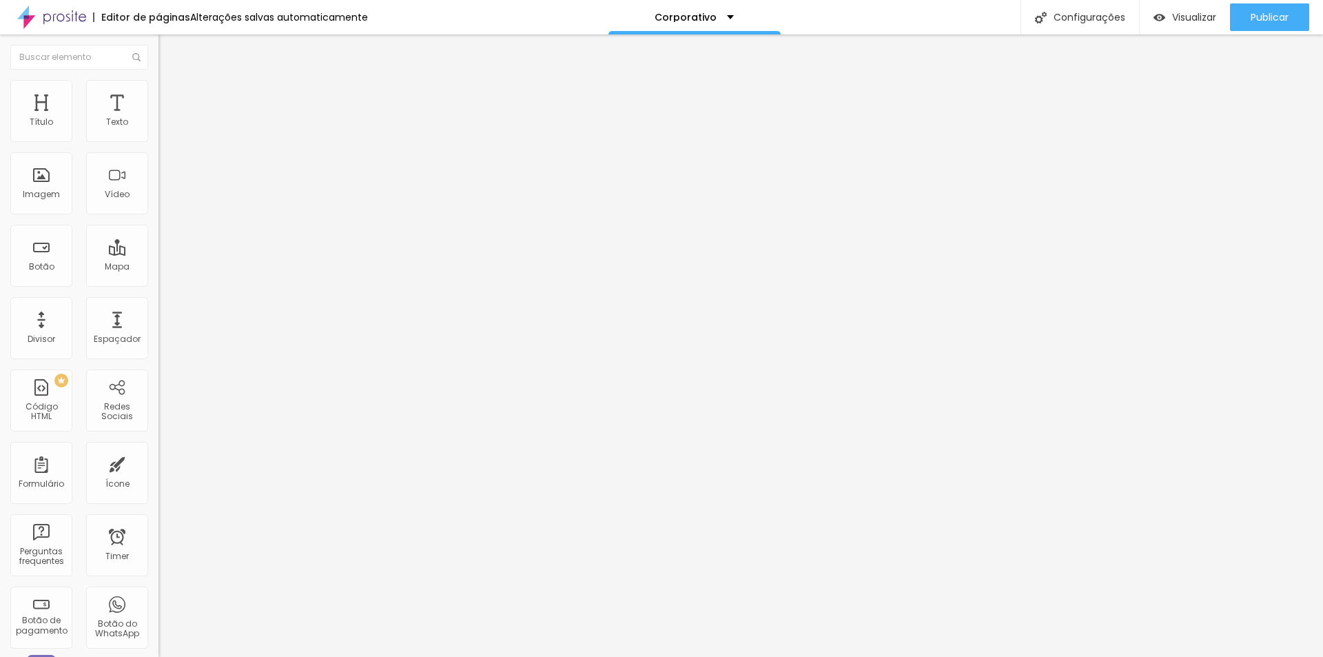
click at [159, 130] on input "Alboom Brasil" at bounding box center [241, 123] width 165 height 14
type input "Kika Rodrigues"
click at [169, 54] on img "button" at bounding box center [174, 50] width 11 height 11
click at [159, 141] on input "(55)11976-6890" at bounding box center [241, 134] width 165 height 14
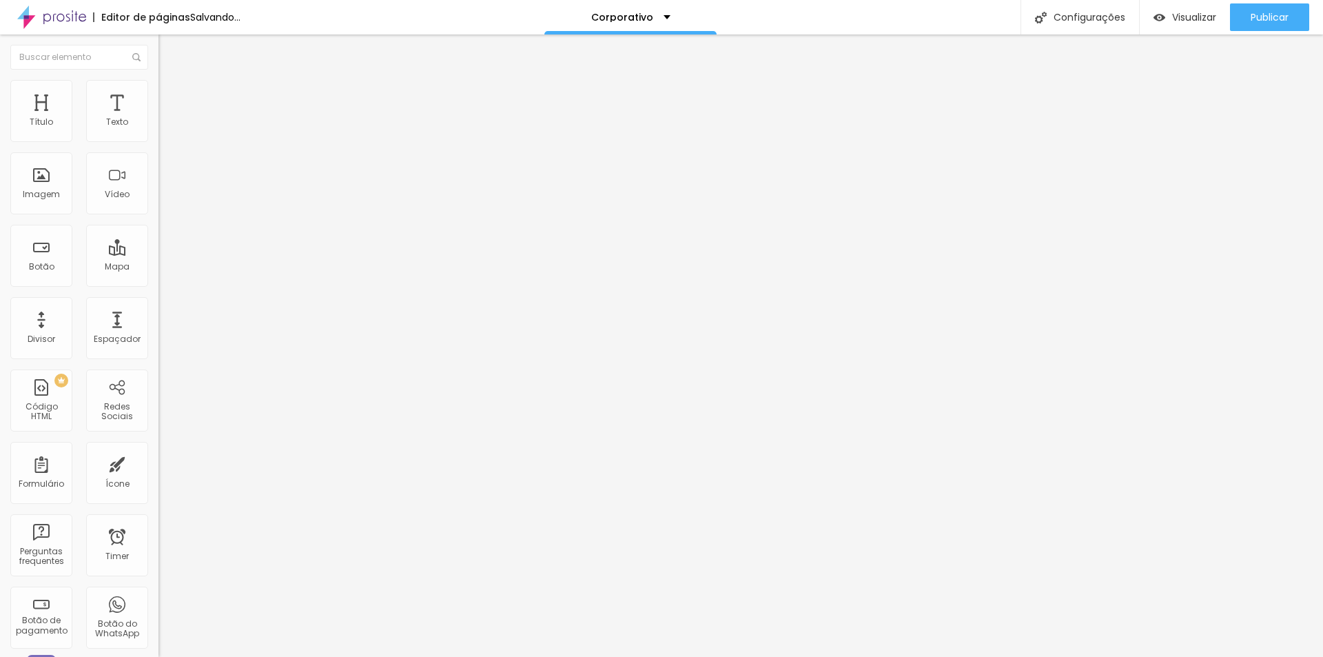
click at [159, 141] on input "(55)11976-6890" at bounding box center [241, 134] width 165 height 14
type input "(11)97668-9053"
click at [159, 476] on textarea "Olá, cheguei até você pela página {page_title} e gostaria de mais informações" at bounding box center [237, 487] width 156 height 23
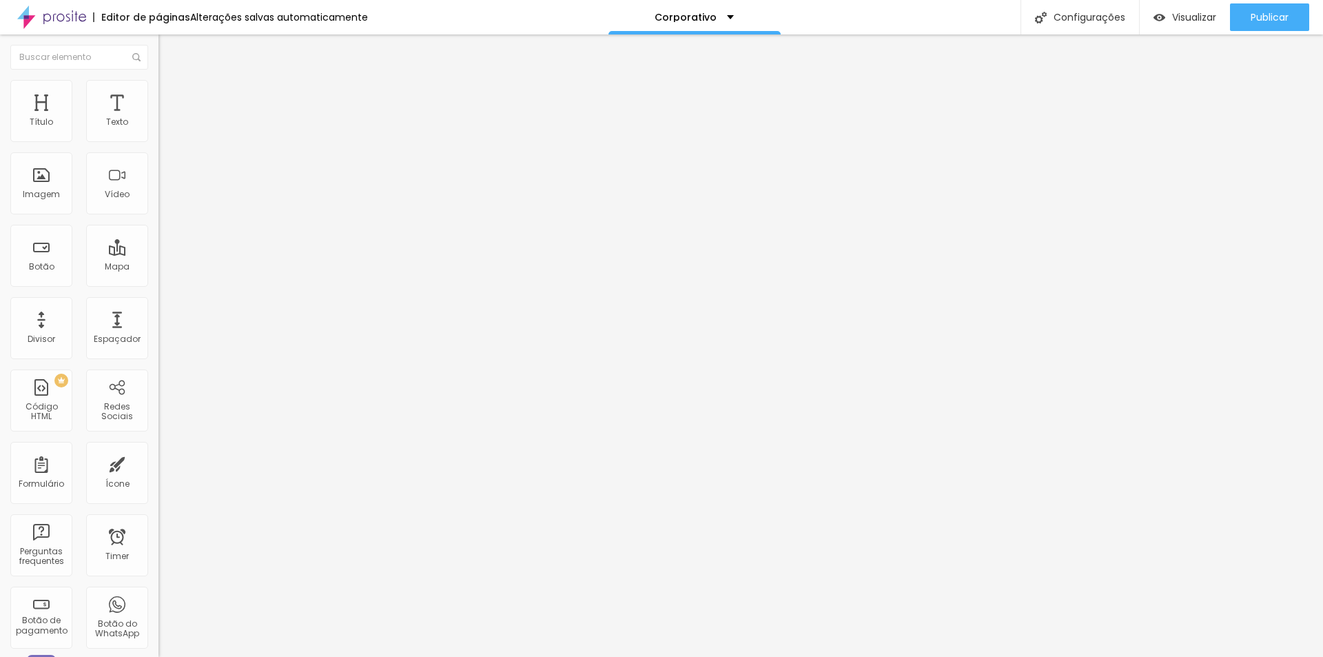
click at [159, 476] on textarea "Olá, cheguei até você pela página {page_title} e gostaria de mais informações" at bounding box center [237, 487] width 156 height 23
paste textarea "estou visitando seu site e gostaria de mais informaçãoes sobre..."
click at [159, 476] on textarea "Olá, estou visitando seu site e gostaria de mais informaçãoes sobre..." at bounding box center [237, 487] width 156 height 23
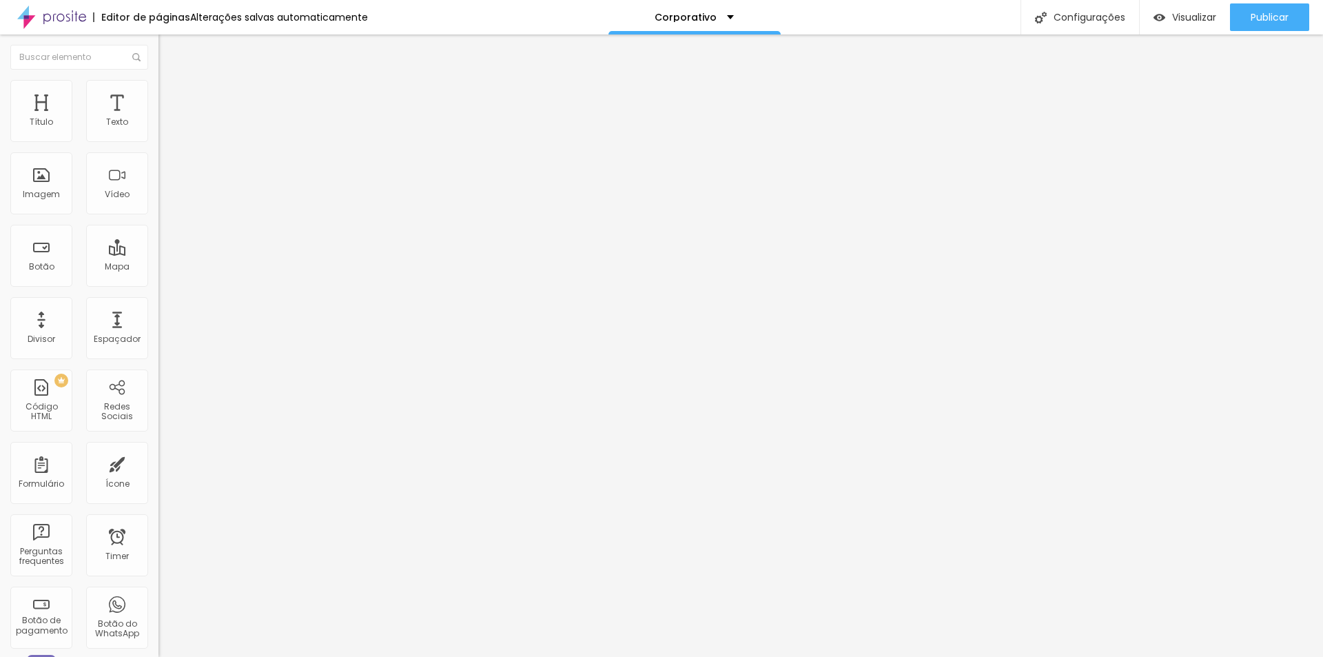
click at [0, 0] on lt-span "informaç õ es" at bounding box center [0, 0] width 0 height 0
type textarea "Olá, estou visitando seu site e gostaria de mais informações sobre..."
click at [1257, 12] on span "Publicar" at bounding box center [1270, 17] width 38 height 11
click at [1251, 12] on span "Publicar" at bounding box center [1270, 17] width 38 height 11
click at [1253, 25] on div "Publicar" at bounding box center [1270, 17] width 38 height 28
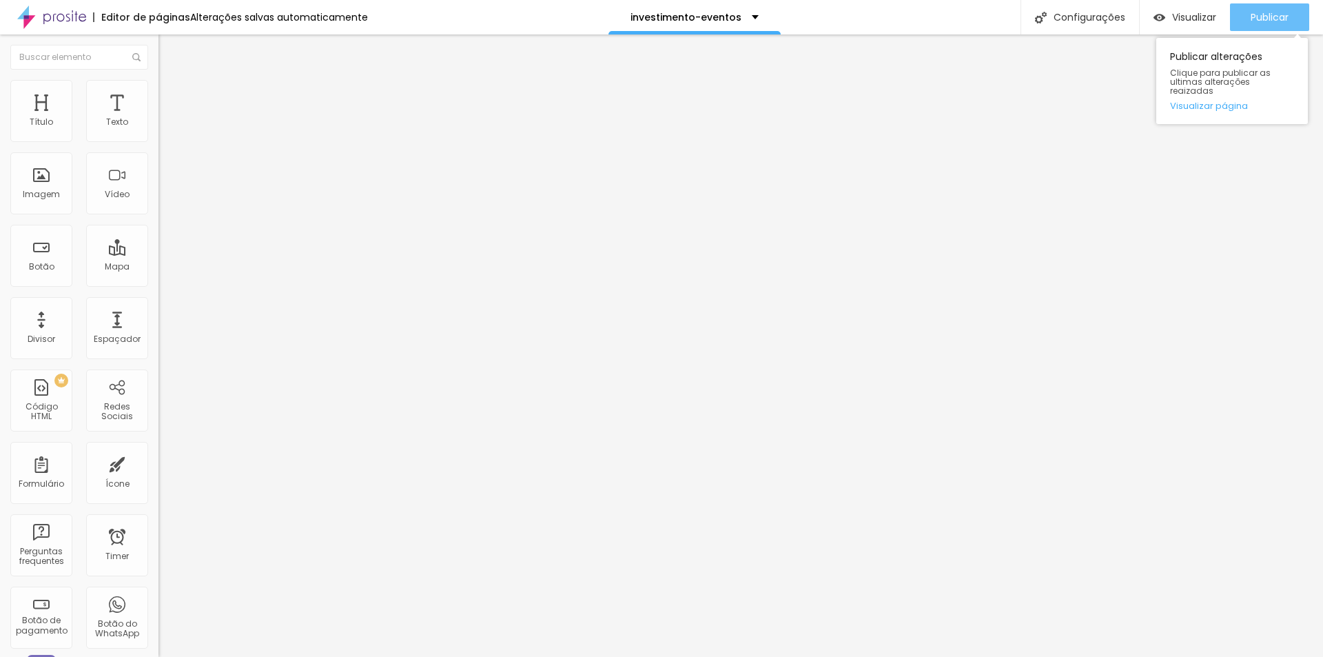
click at [1259, 23] on span "Publicar" at bounding box center [1270, 17] width 38 height 11
click at [1299, 10] on button "Publicar" at bounding box center [1269, 17] width 79 height 28
